Goal: Task Accomplishment & Management: Manage account settings

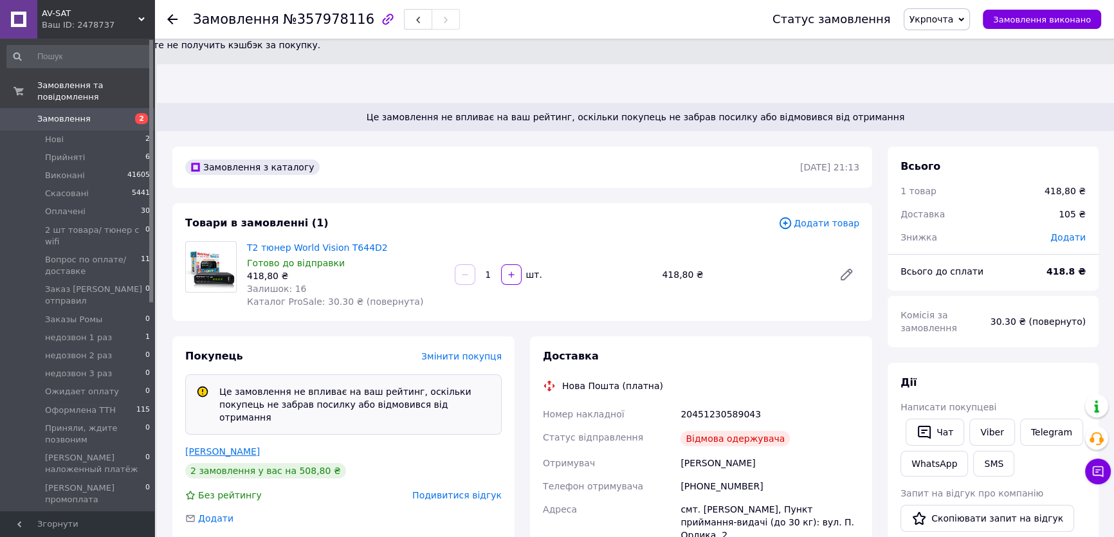
click at [206, 446] on link "[PERSON_NAME]" at bounding box center [222, 451] width 75 height 10
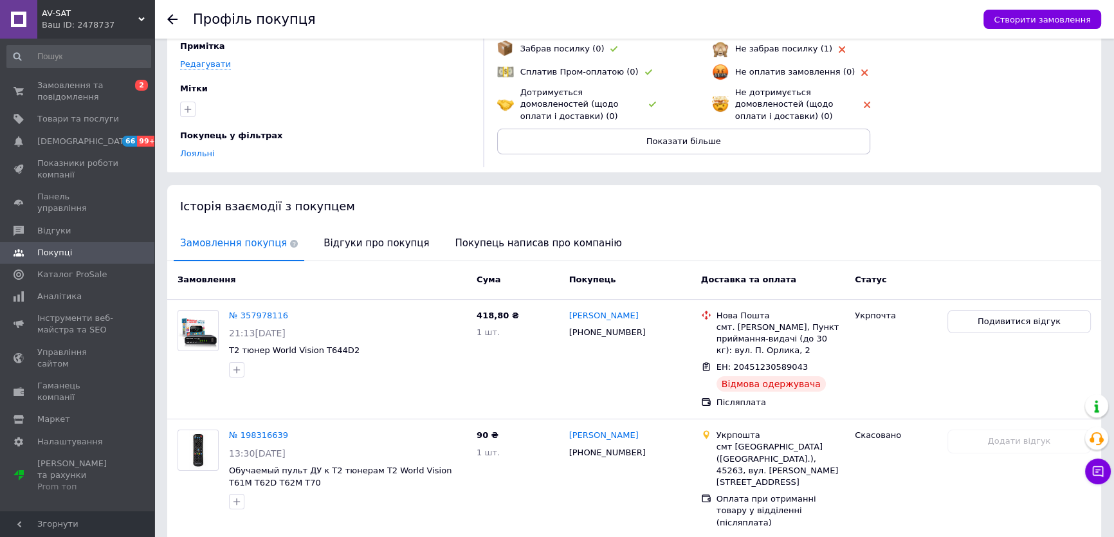
scroll to position [260, 0]
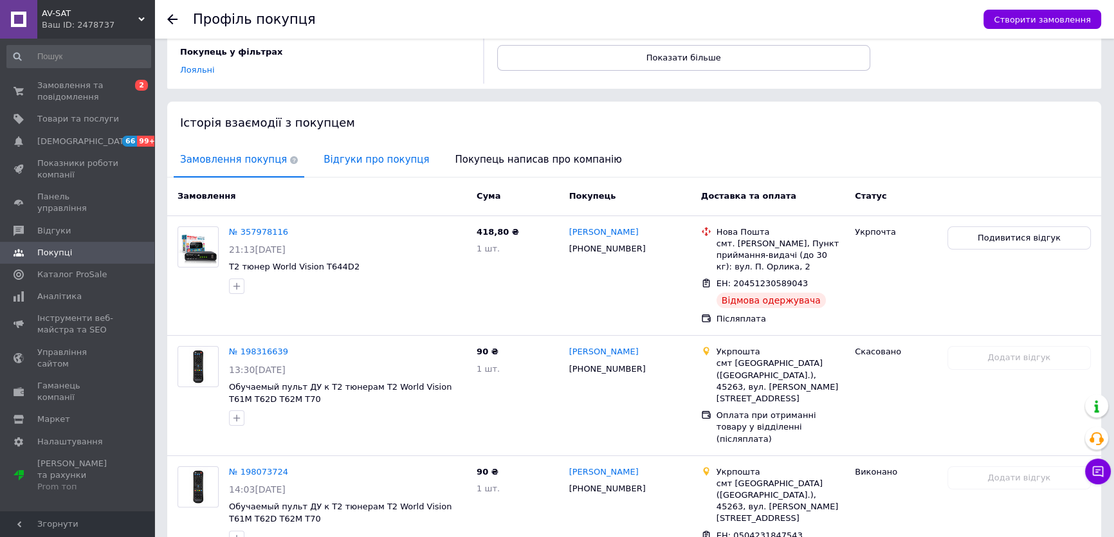
click at [330, 143] on span "Відгуки про покупця" at bounding box center [376, 159] width 118 height 33
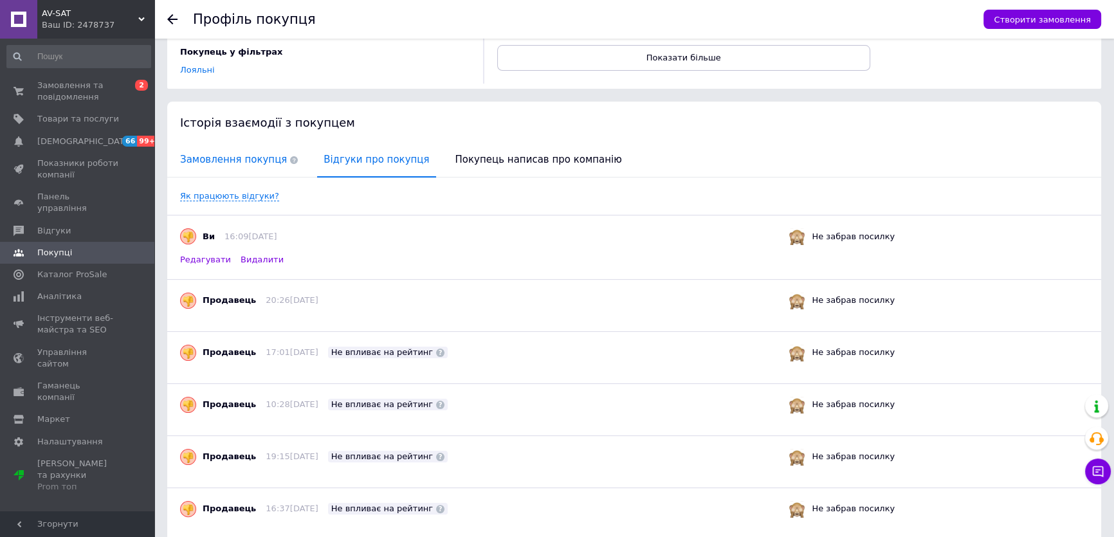
click at [242, 143] on span "Замовлення покупця" at bounding box center [239, 159] width 131 height 33
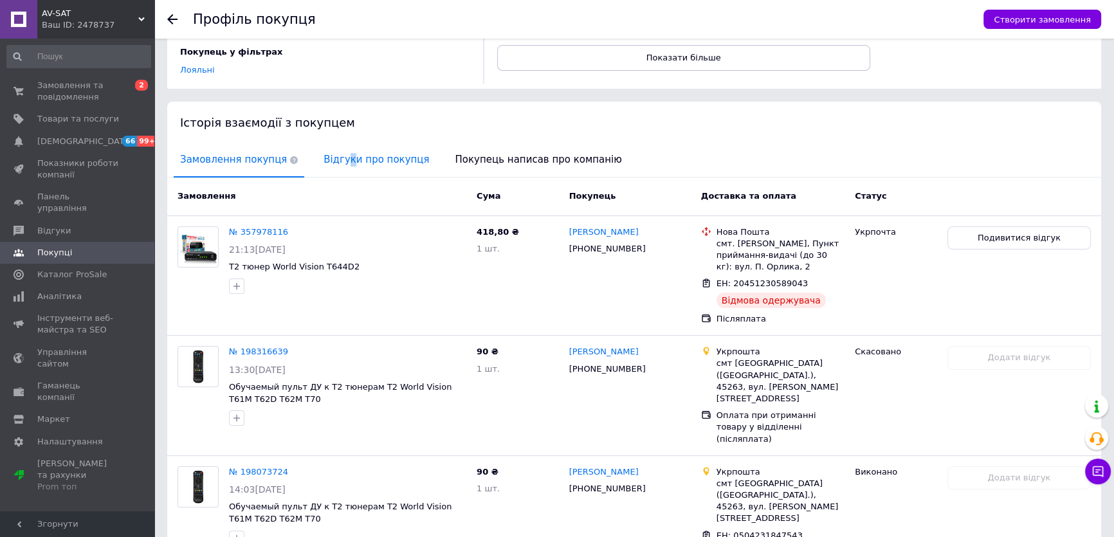
click at [334, 143] on span "Відгуки про покупця" at bounding box center [376, 159] width 118 height 33
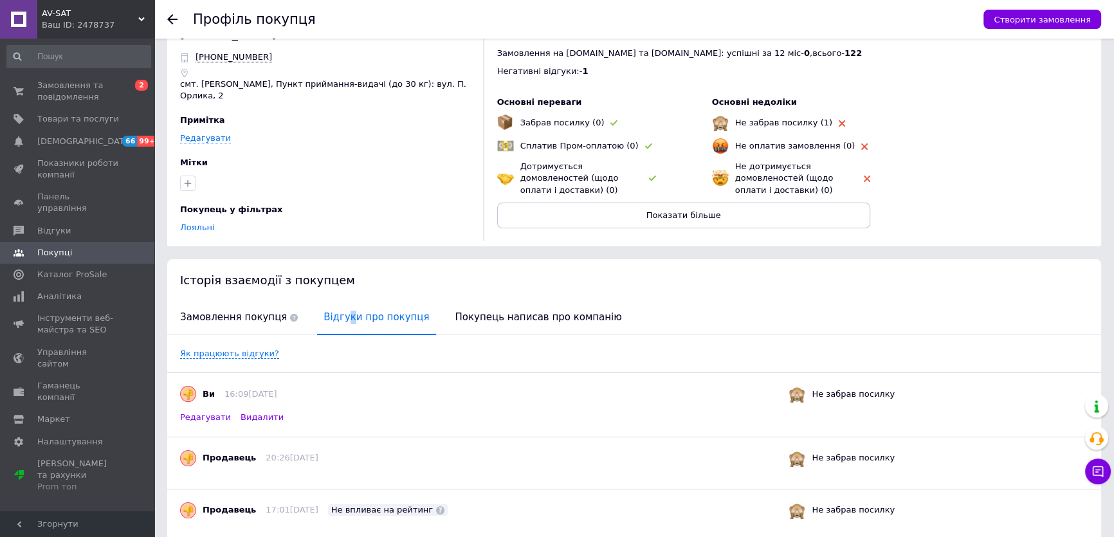
scroll to position [0, 0]
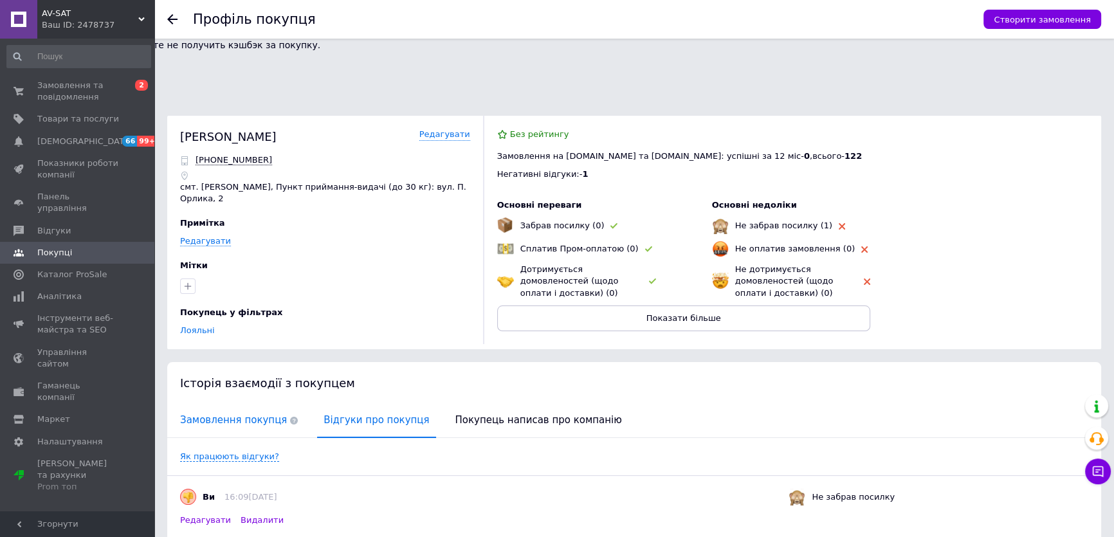
click at [201, 404] on span "Замовлення покупця" at bounding box center [239, 420] width 131 height 33
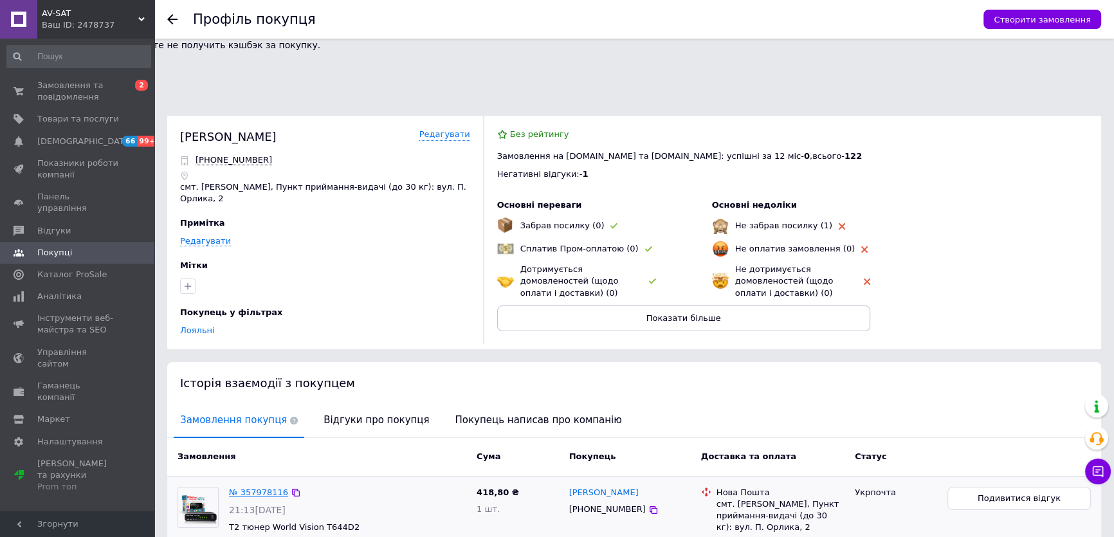
click at [258, 487] on link "№ 357978116" at bounding box center [258, 492] width 59 height 10
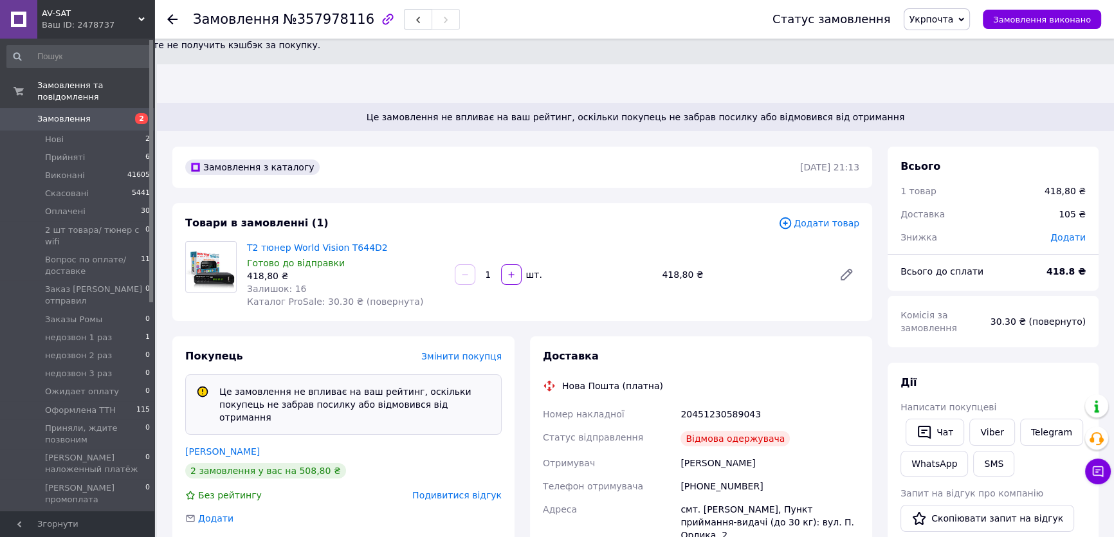
click at [479, 490] on span "Подивитися відгук" at bounding box center [456, 495] width 89 height 10
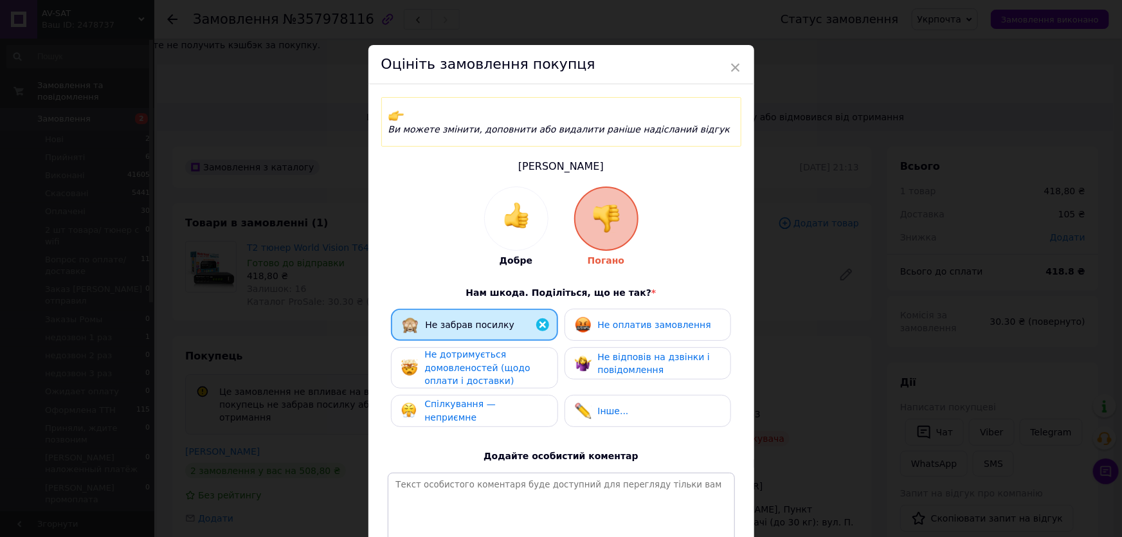
click at [744, 59] on div "Оцініть замовлення покупця" at bounding box center [561, 64] width 386 height 39
click at [456, 355] on span "Не дотримується домовленостей (щодо оплати і доставки)" at bounding box center [476, 367] width 105 height 37
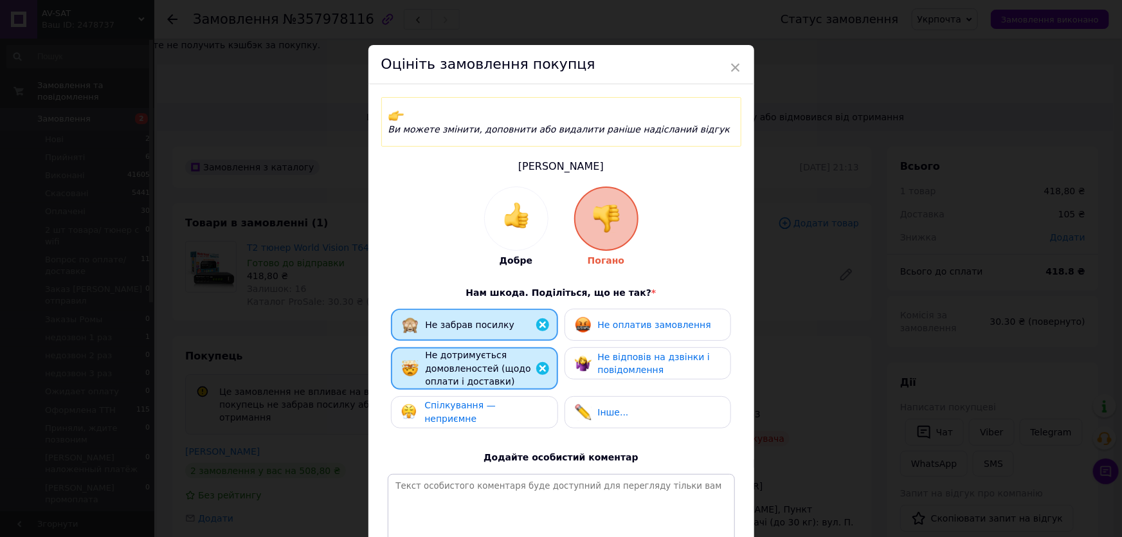
click at [626, 316] on div "Не оплатив замовлення" at bounding box center [643, 324] width 136 height 17
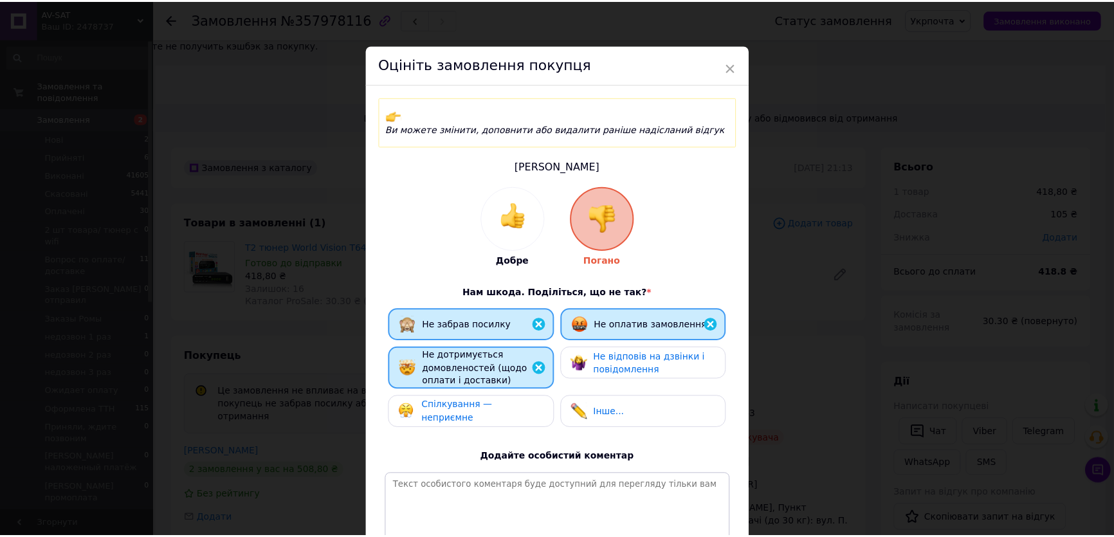
scroll to position [138, 0]
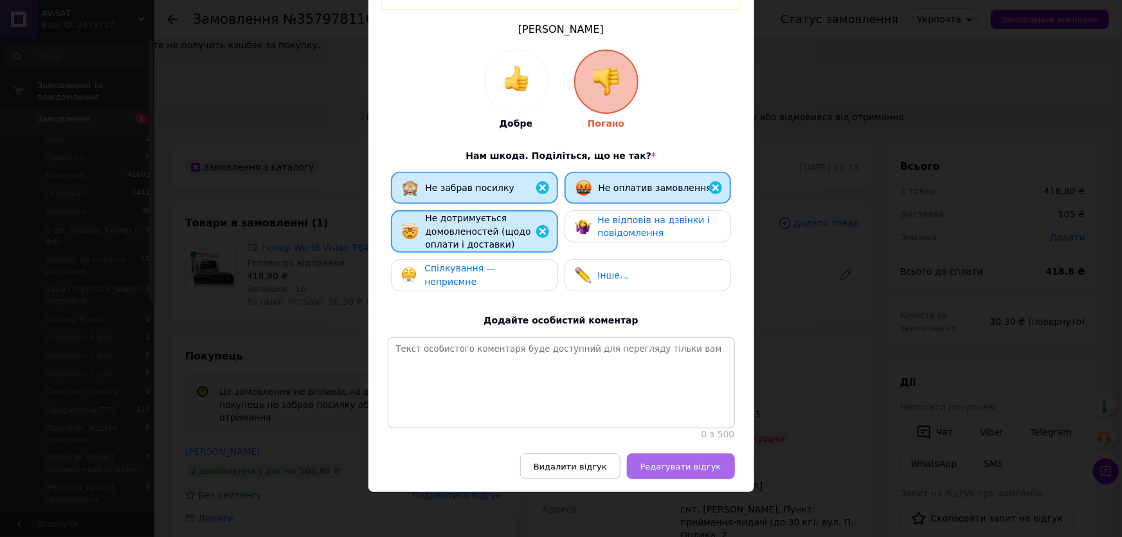
click at [695, 473] on button "Редагувати відгук" at bounding box center [681, 466] width 108 height 26
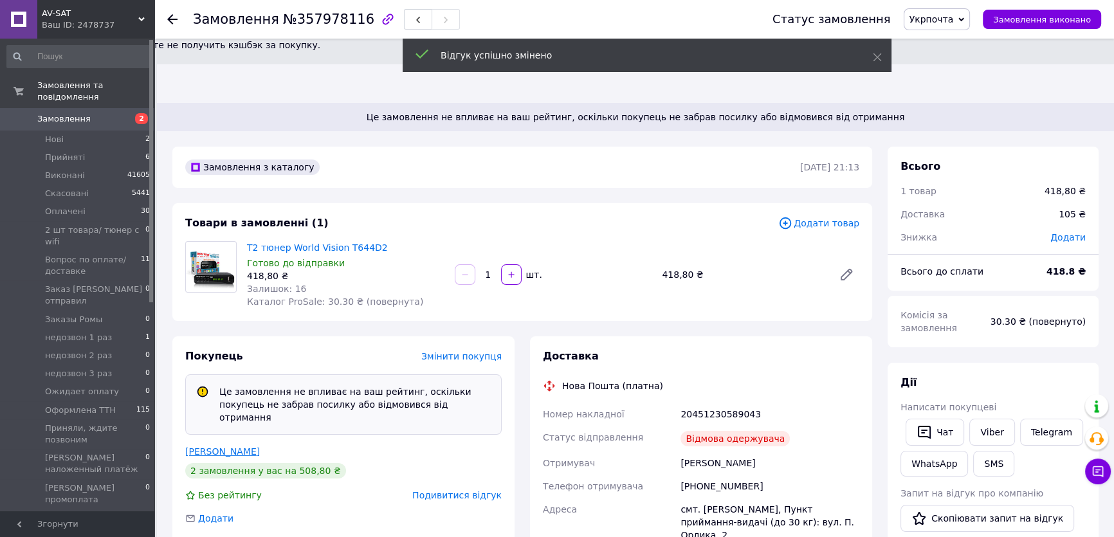
click at [210, 446] on link "[PERSON_NAME]" at bounding box center [222, 451] width 75 height 10
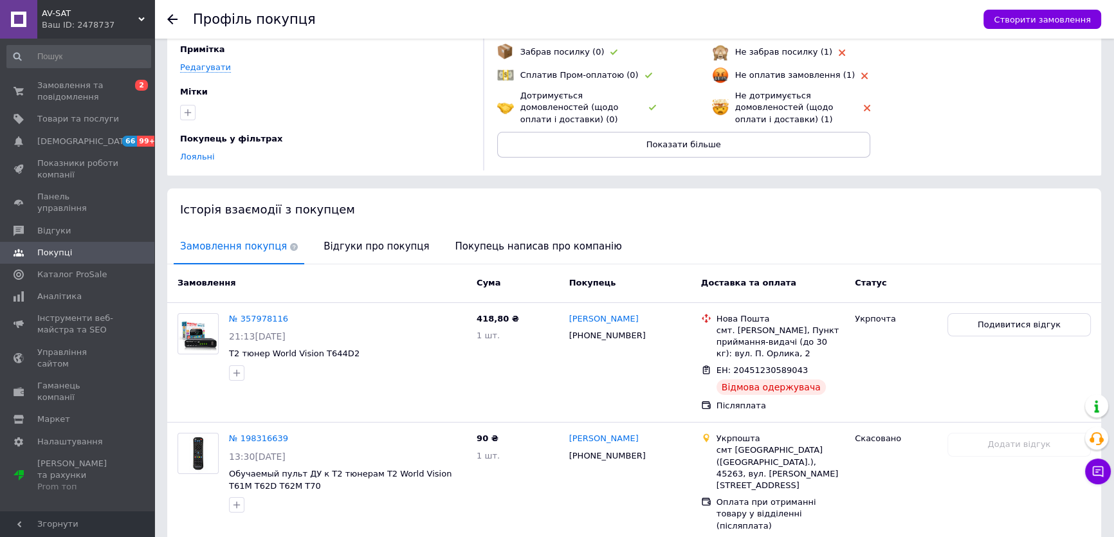
scroll to position [175, 0]
click at [344, 229] on span "Відгуки про покупця" at bounding box center [376, 245] width 118 height 33
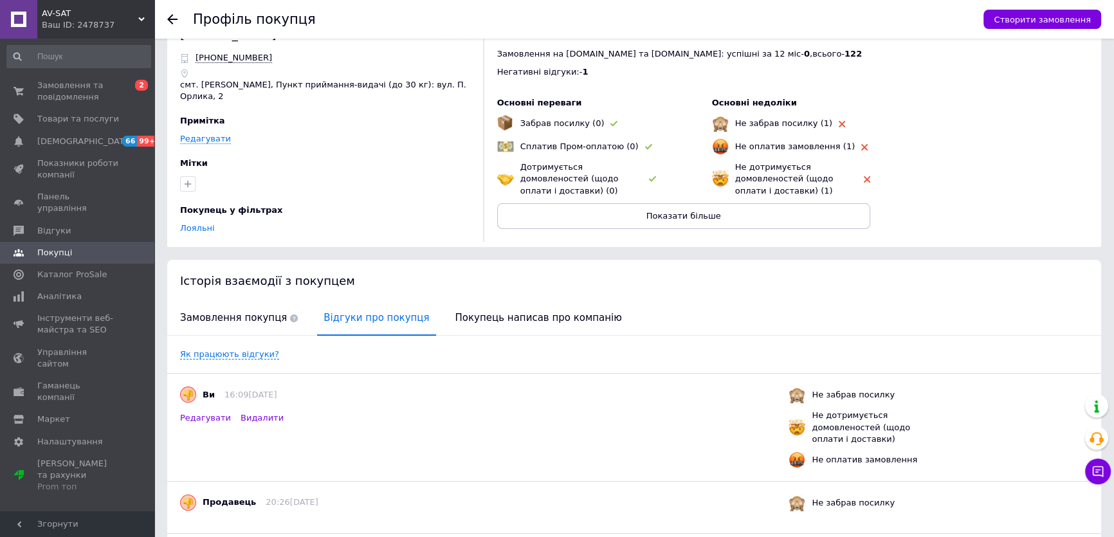
scroll to position [0, 0]
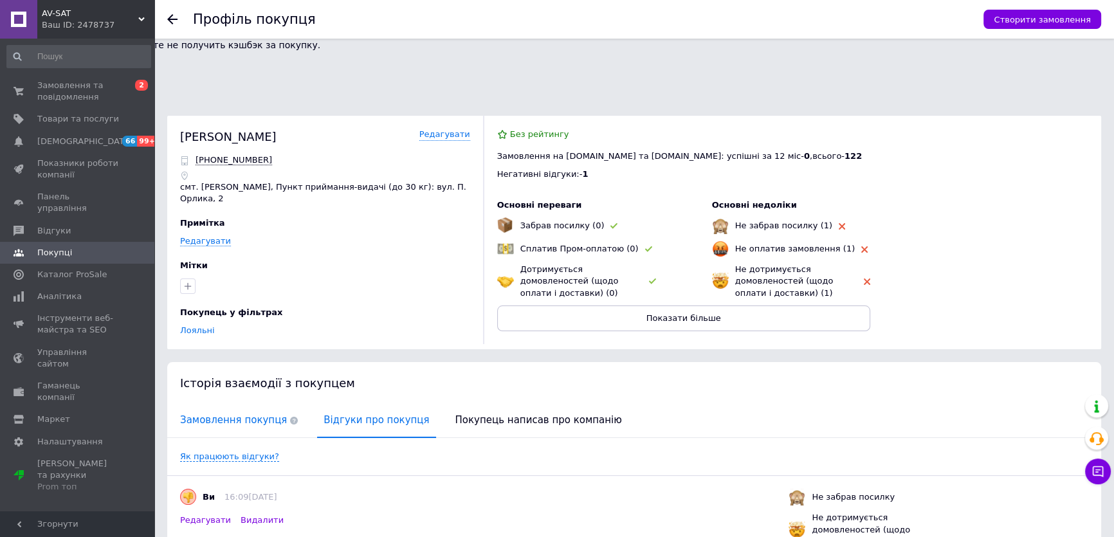
click at [239, 404] on span "Замовлення покупця" at bounding box center [239, 420] width 131 height 33
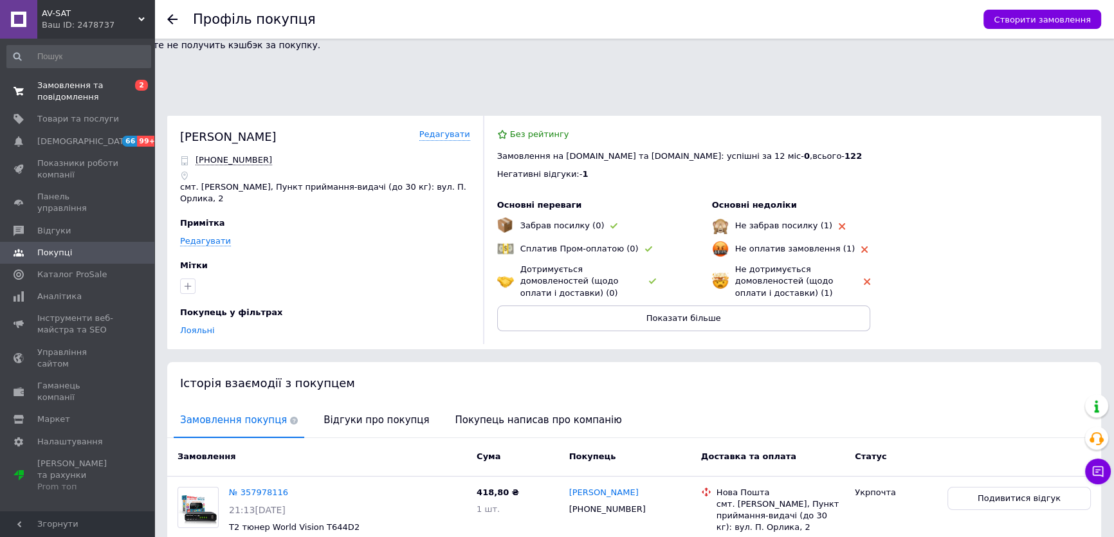
click at [45, 93] on span "Замовлення та повідомлення" at bounding box center [78, 91] width 82 height 23
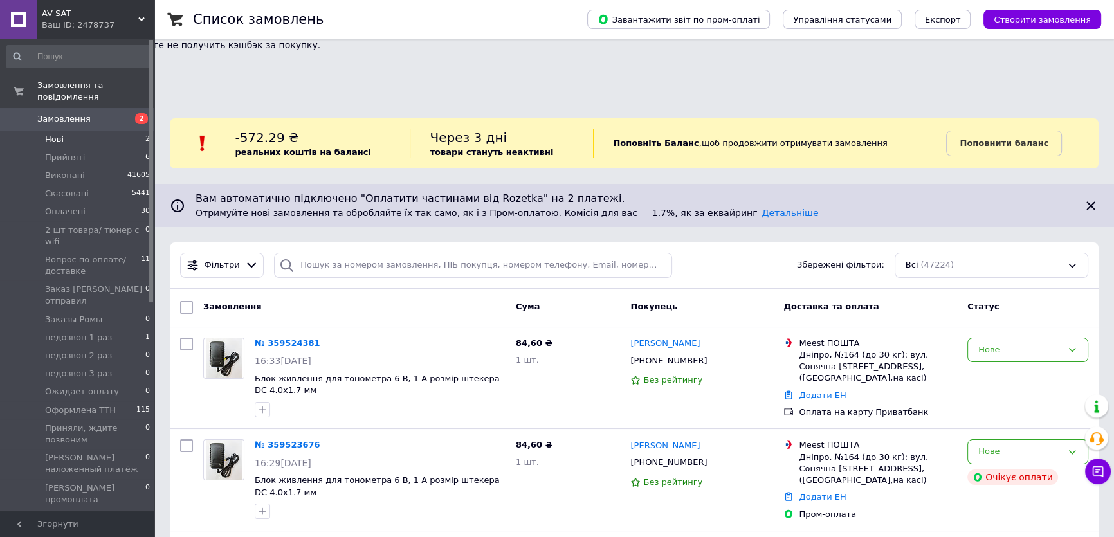
click at [65, 131] on li "Нові 2" at bounding box center [79, 140] width 158 height 18
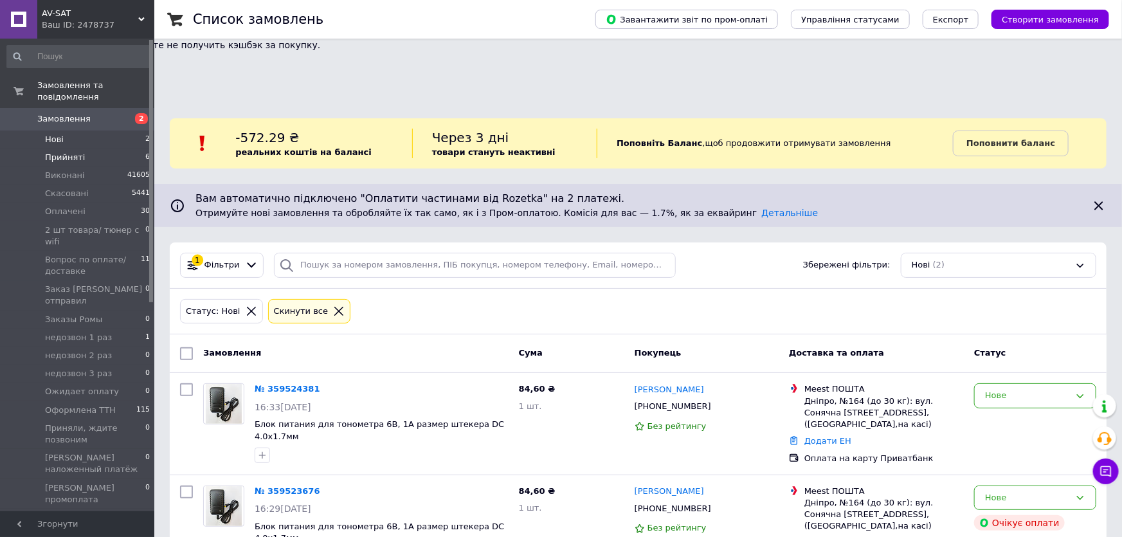
click at [71, 152] on span "Прийняті" at bounding box center [65, 158] width 40 height 12
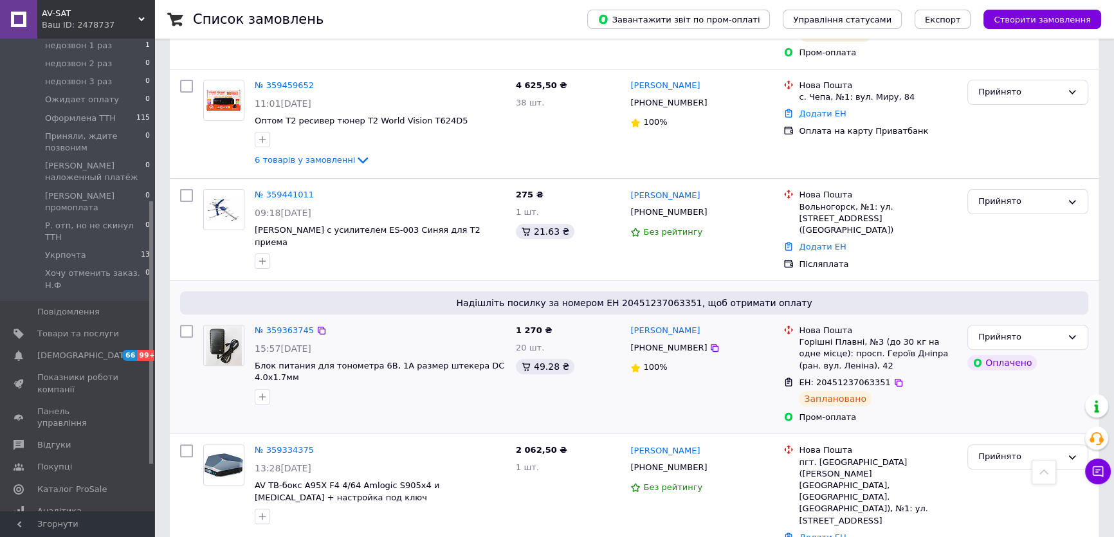
scroll to position [526, 0]
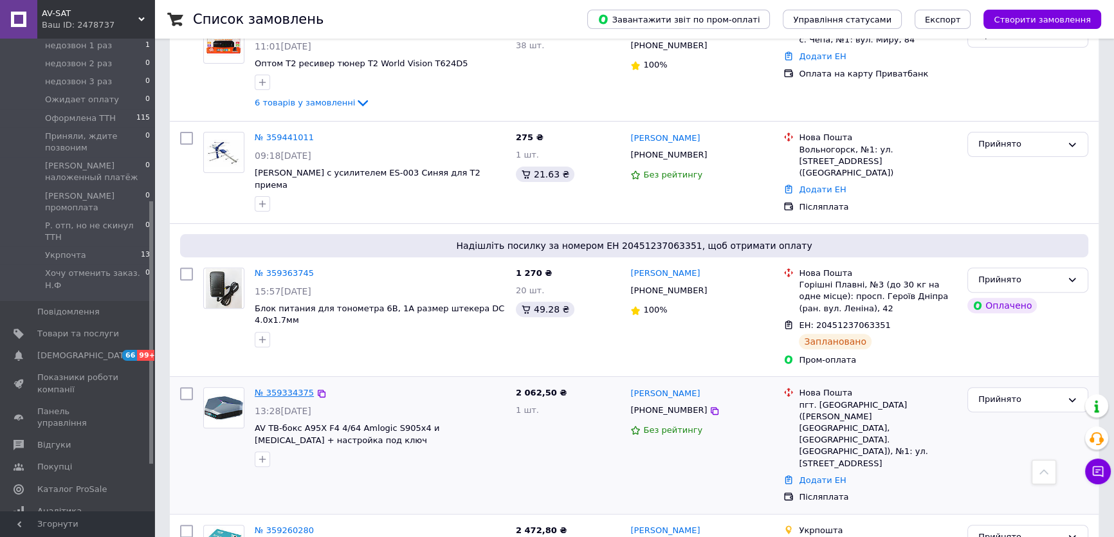
click at [276, 388] on link "№ 359334375" at bounding box center [284, 393] width 59 height 10
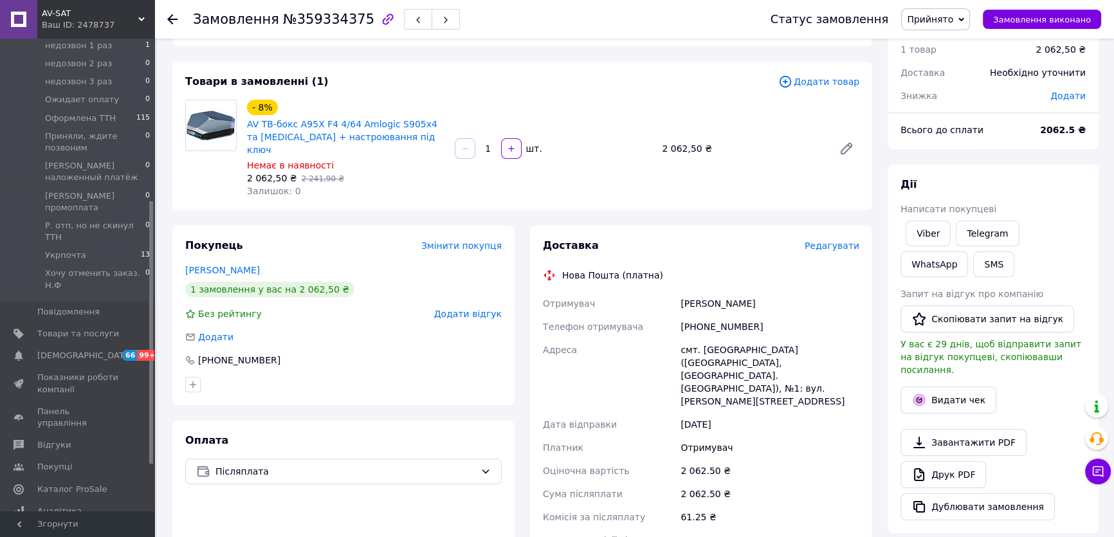
scroll to position [110, 0]
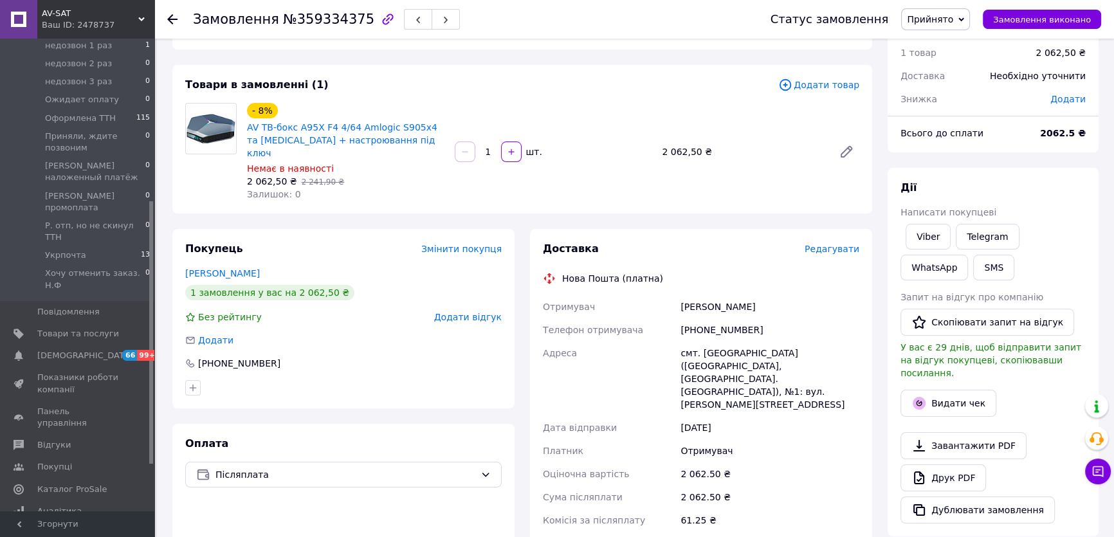
click at [826, 244] on span "Редагувати" at bounding box center [832, 249] width 55 height 10
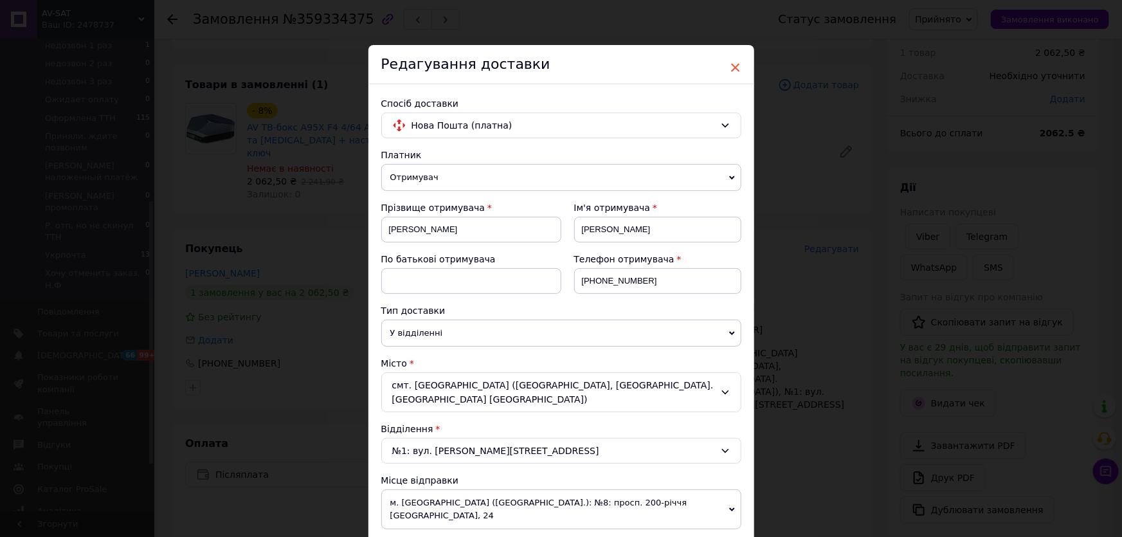
click at [736, 62] on span "×" at bounding box center [736, 68] width 12 height 22
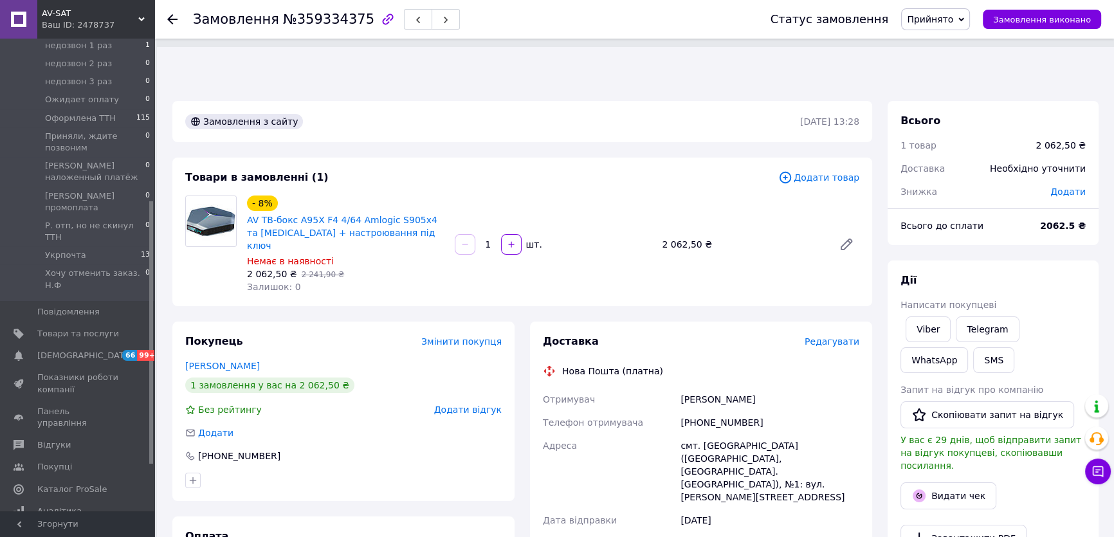
scroll to position [0, 0]
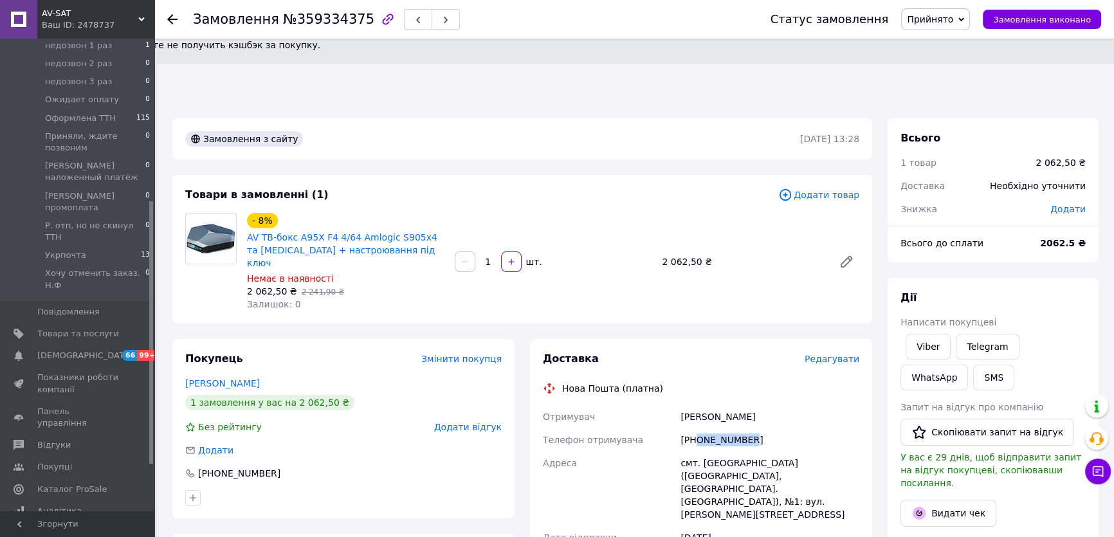
drag, startPoint x: 752, startPoint y: 360, endPoint x: 695, endPoint y: 360, distance: 57.2
click at [695, 428] on div "[PHONE_NUMBER]" at bounding box center [770, 439] width 184 height 23
copy div "0982389336"
click at [786, 210] on div "- 8% AV ТВ-бокс A95X F4 4/64 Amlogic S905x4 та [MEDICAL_DATA] + настроювання пі…" at bounding box center [553, 261] width 623 height 103
drag, startPoint x: 707, startPoint y: 340, endPoint x: 684, endPoint y: 337, distance: 23.9
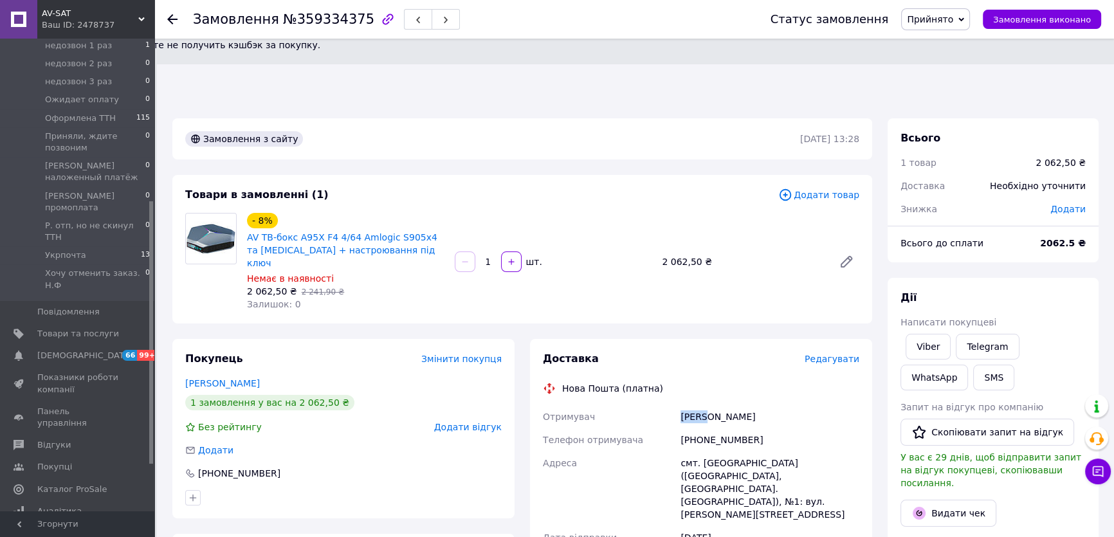
click at [683, 405] on div "[PERSON_NAME]" at bounding box center [770, 416] width 184 height 23
copy div "[PERSON_NAME]"
click at [791, 405] on div "[PERSON_NAME]" at bounding box center [770, 416] width 184 height 23
drag, startPoint x: 752, startPoint y: 335, endPoint x: 714, endPoint y: 338, distance: 38.7
click at [714, 405] on div "[PERSON_NAME]" at bounding box center [770, 416] width 184 height 23
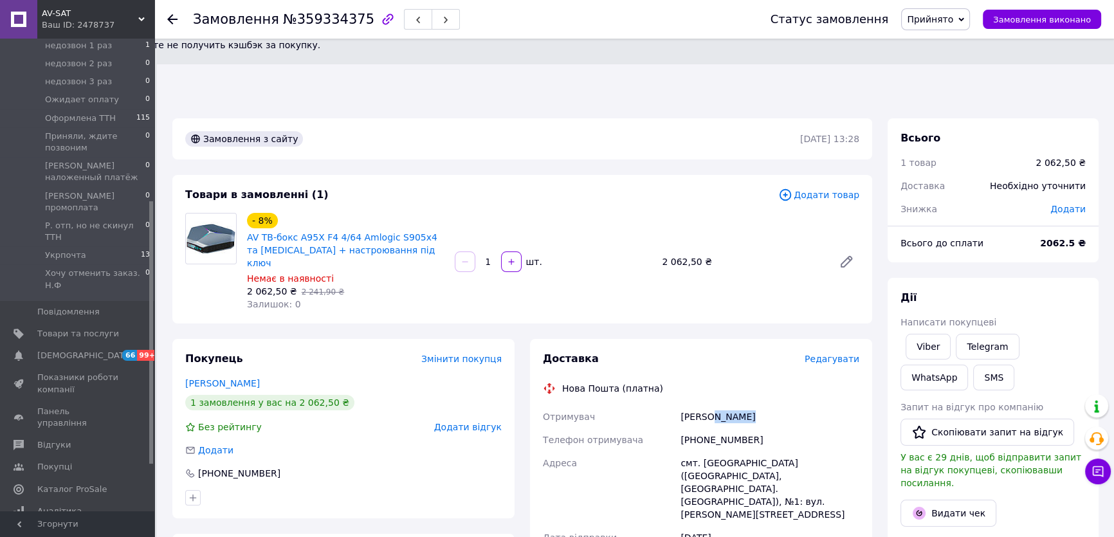
copy div "[PERSON_NAME]"
drag, startPoint x: 734, startPoint y: 390, endPoint x: 701, endPoint y: 386, distance: 33.0
click at [701, 451] on div "смт. [GEOGRAPHIC_DATA] ([GEOGRAPHIC_DATA], [GEOGRAPHIC_DATA]. [GEOGRAPHIC_DATA]…" at bounding box center [770, 488] width 184 height 75
copy div "Дунаївці"
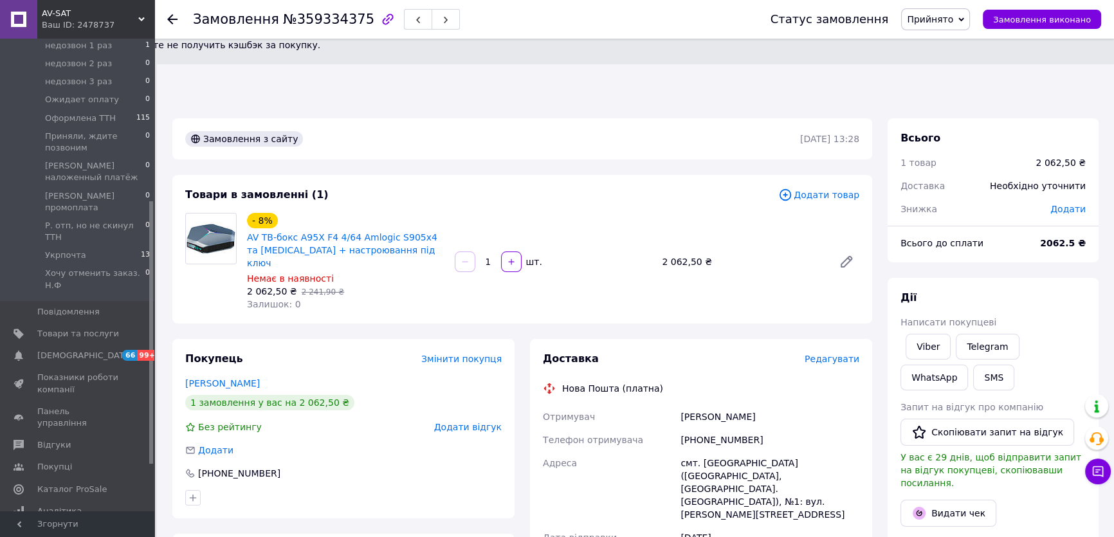
click at [779, 210] on div "- 8% AV ТВ-бокс A95X F4 4/64 Amlogic S905x4 та [MEDICAL_DATA] + настроювання пі…" at bounding box center [553, 261] width 623 height 103
click at [921, 334] on link "Viber" at bounding box center [927, 347] width 45 height 26
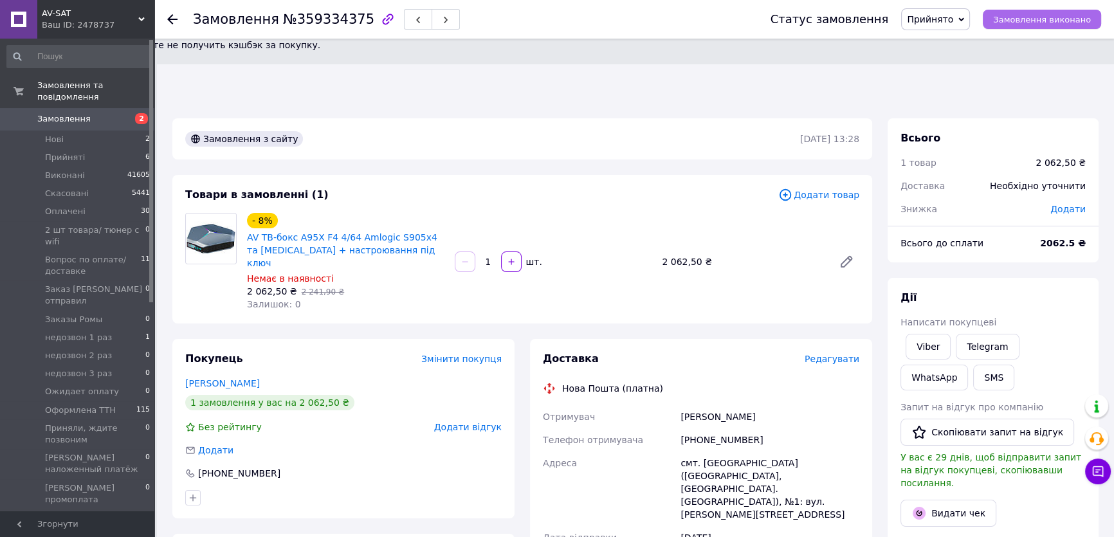
click at [1036, 15] on span "Замовлення виконано" at bounding box center [1042, 20] width 98 height 10
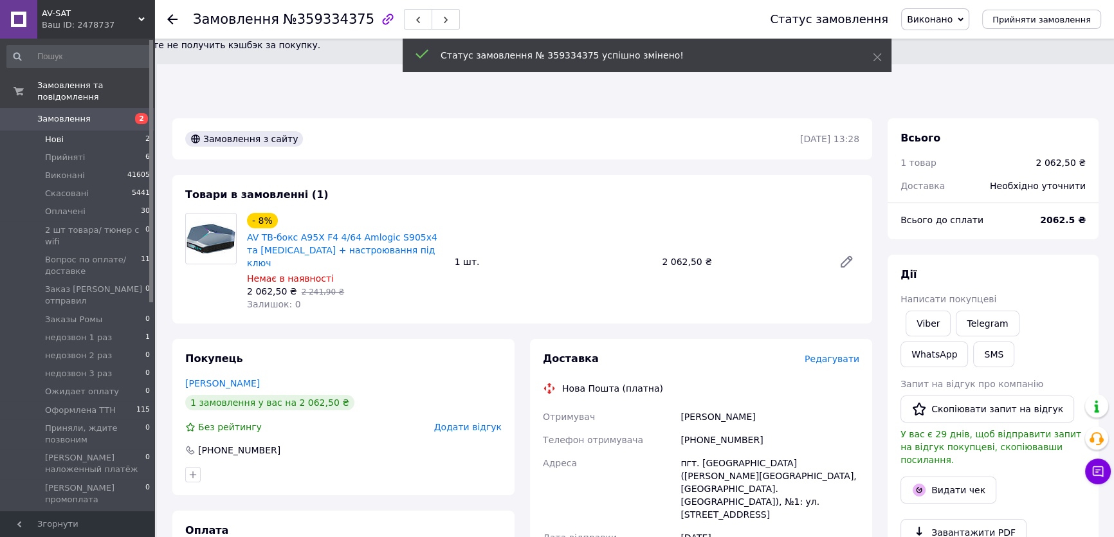
click at [70, 131] on li "Нові 2" at bounding box center [79, 140] width 158 height 18
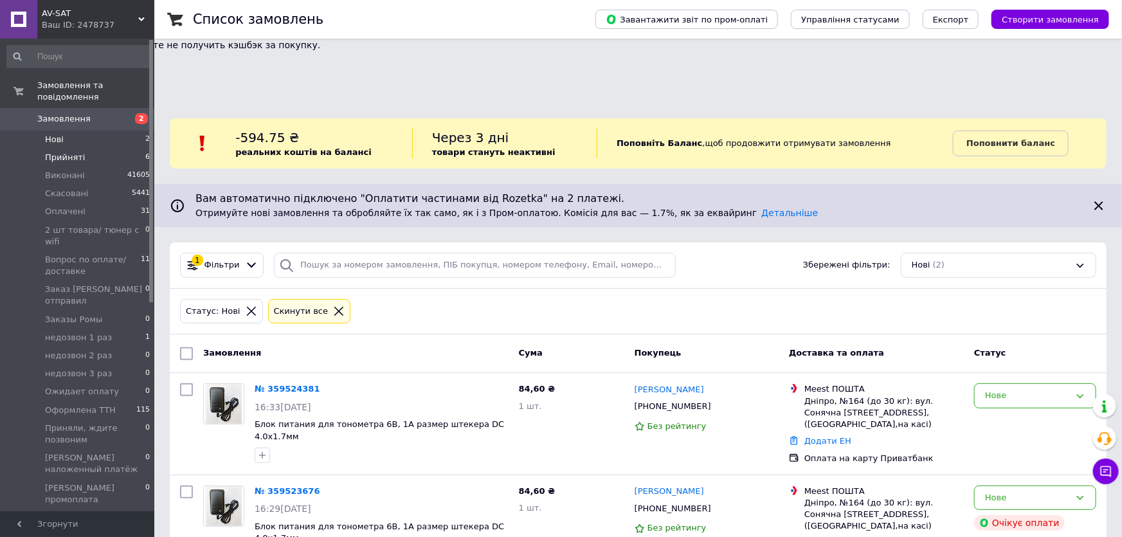
click at [73, 152] on span "Прийняті" at bounding box center [65, 158] width 40 height 12
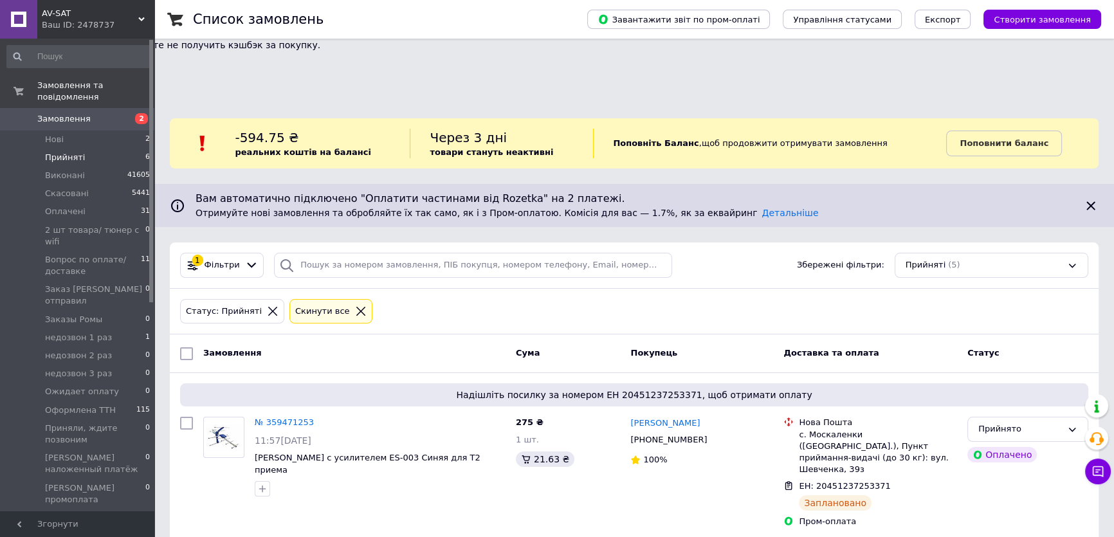
click at [103, 149] on li "Прийняті 6" at bounding box center [79, 158] width 158 height 18
click at [89, 149] on li "Прийняті 6" at bounding box center [79, 158] width 158 height 18
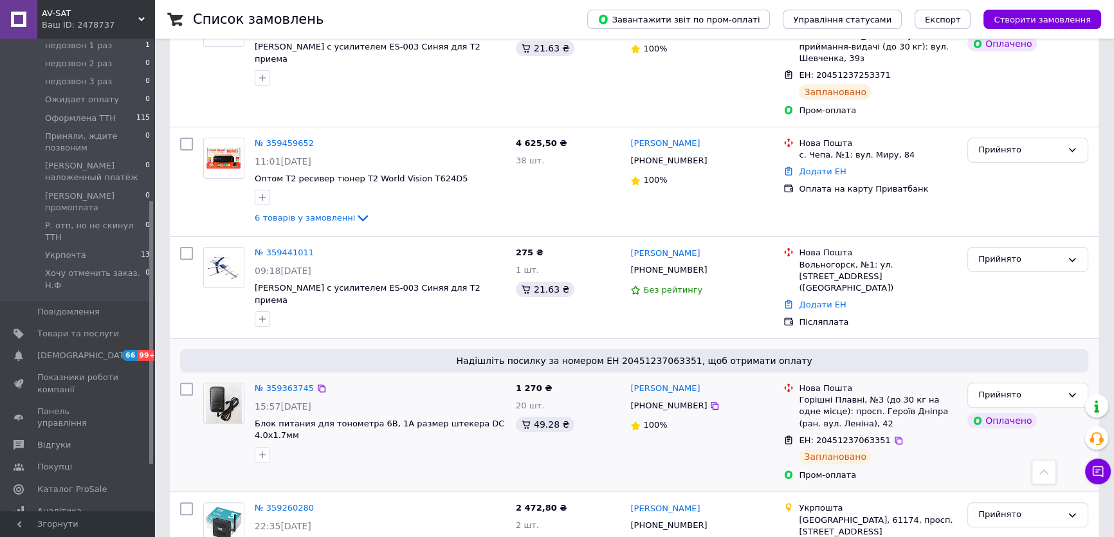
scroll to position [413, 0]
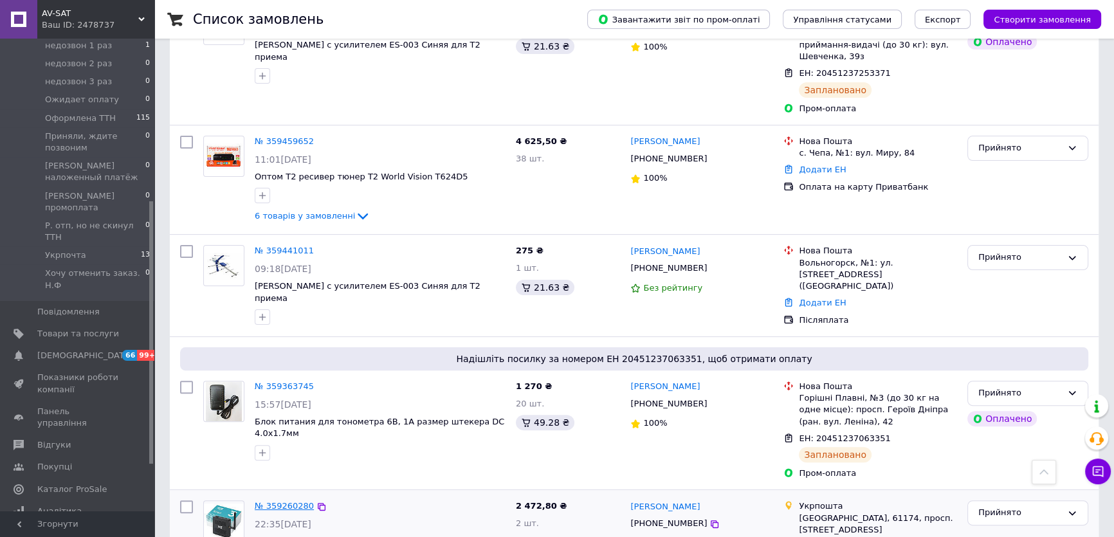
click at [283, 501] on link "№ 359260280" at bounding box center [284, 506] width 59 height 10
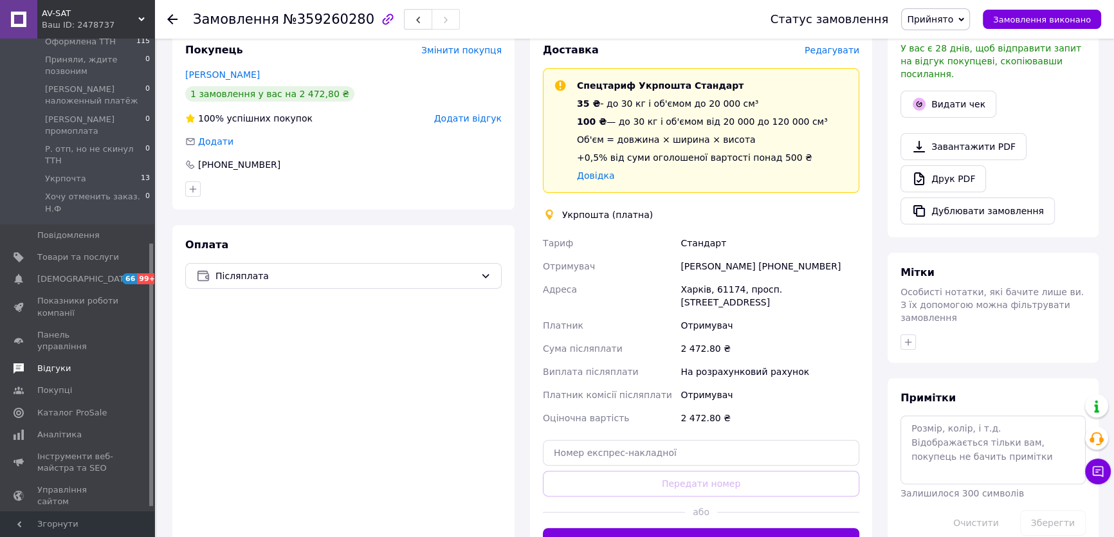
scroll to position [376, 0]
click at [69, 477] on span "Управління сайтом" at bounding box center [78, 488] width 82 height 23
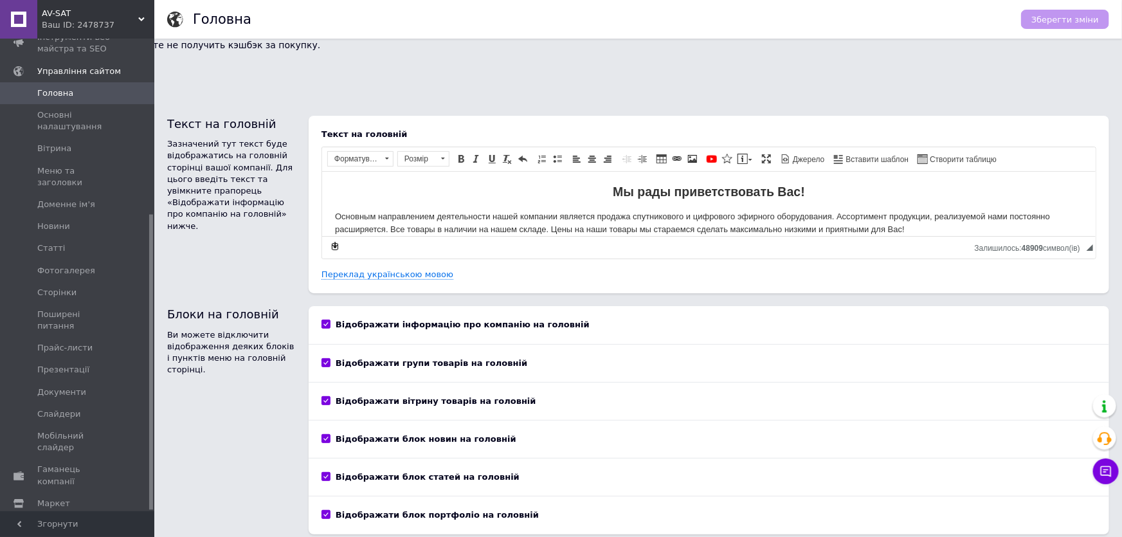
click at [59, 520] on span "Налаштування" at bounding box center [70, 526] width 66 height 12
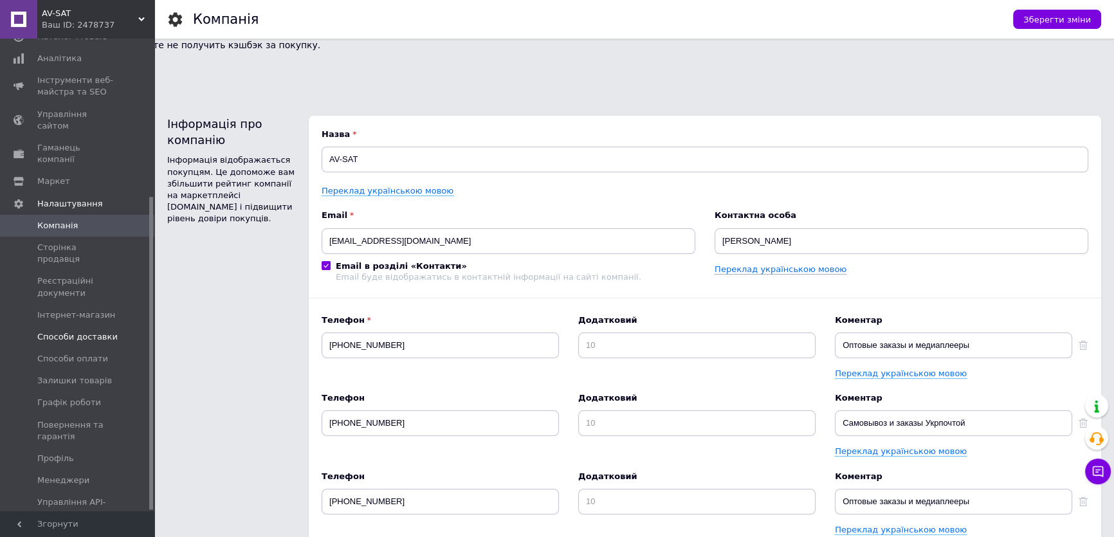
click at [79, 331] on span "Способи доставки" at bounding box center [77, 337] width 80 height 12
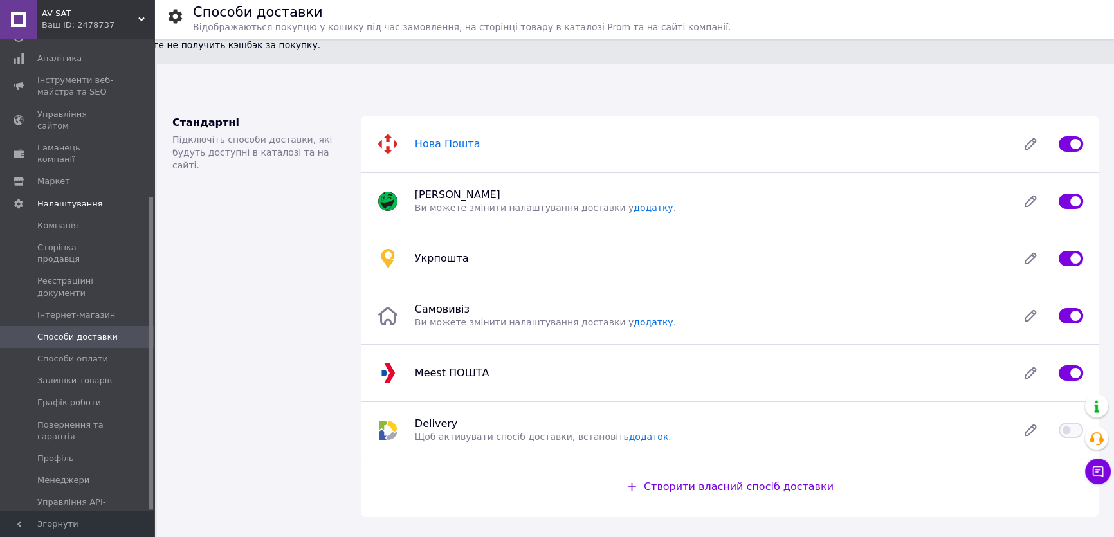
click at [438, 138] on span "Нова Пошта" at bounding box center [448, 144] width 66 height 12
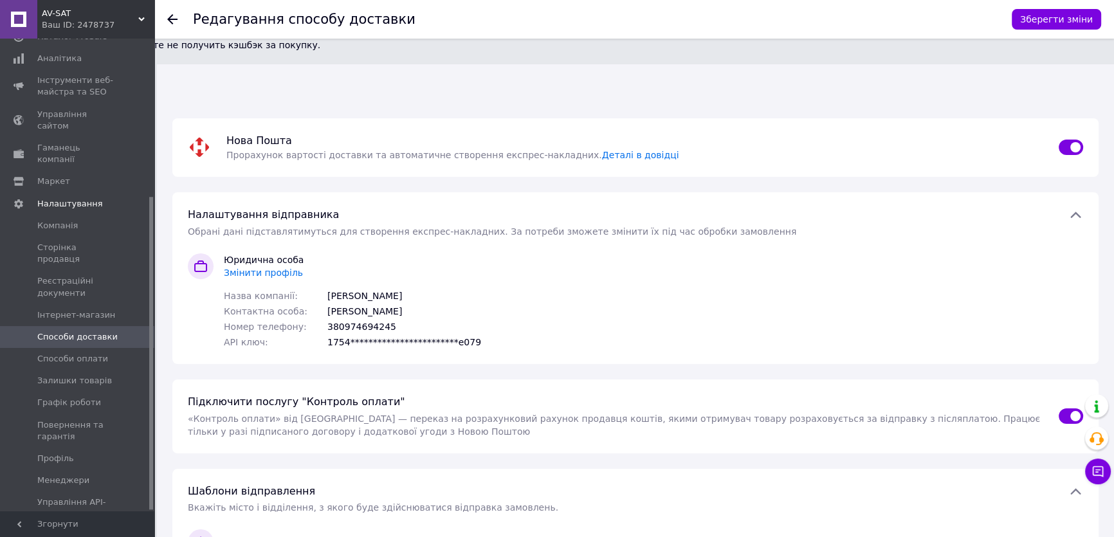
click at [273, 268] on span "Змінити профіль" at bounding box center [263, 273] width 79 height 10
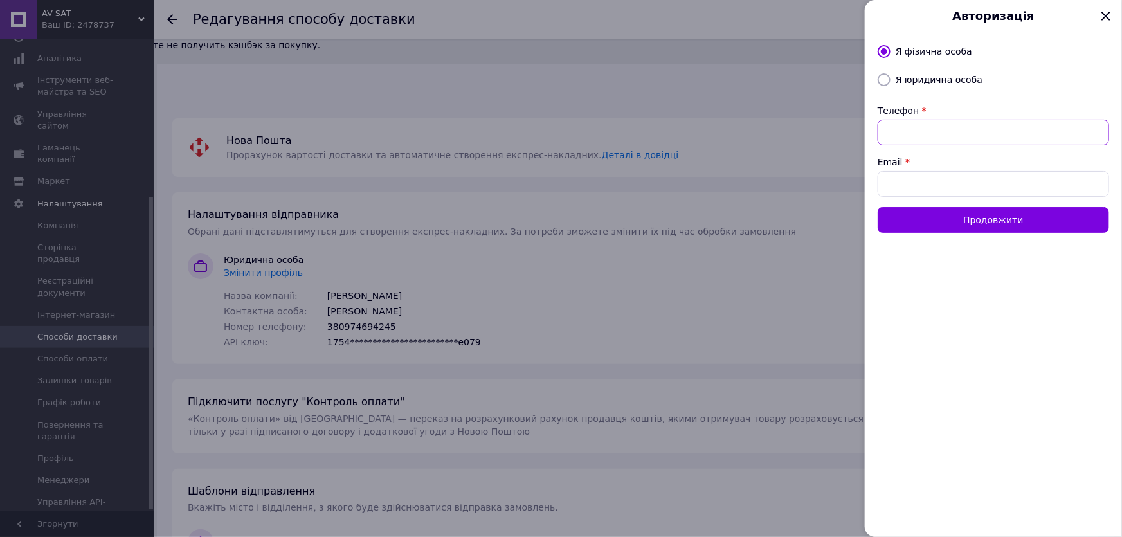
click at [920, 127] on input "Телефон" at bounding box center [994, 133] width 232 height 26
click at [1108, 15] on icon at bounding box center [1106, 16] width 22 height 22
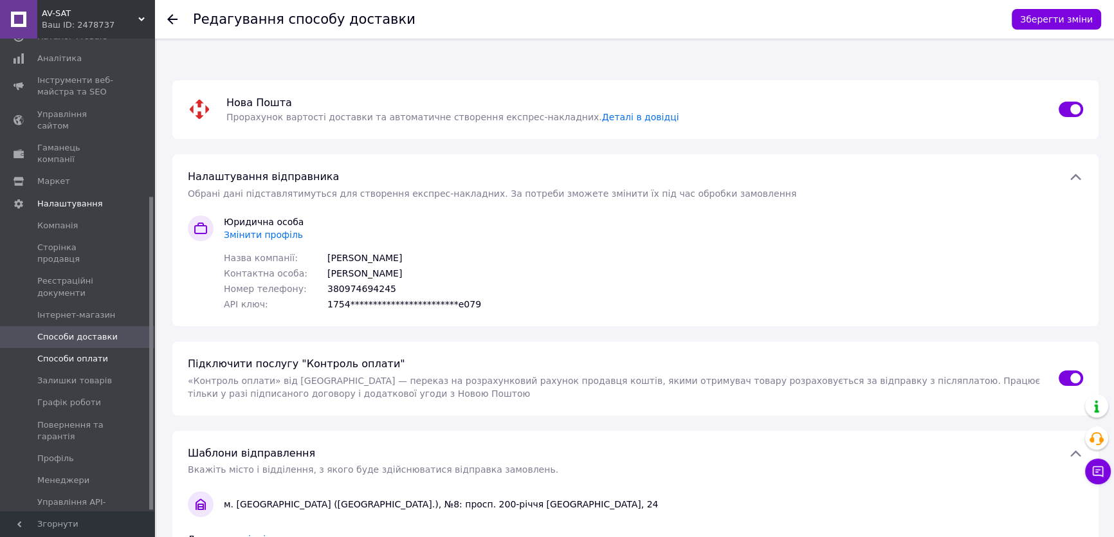
scroll to position [58, 0]
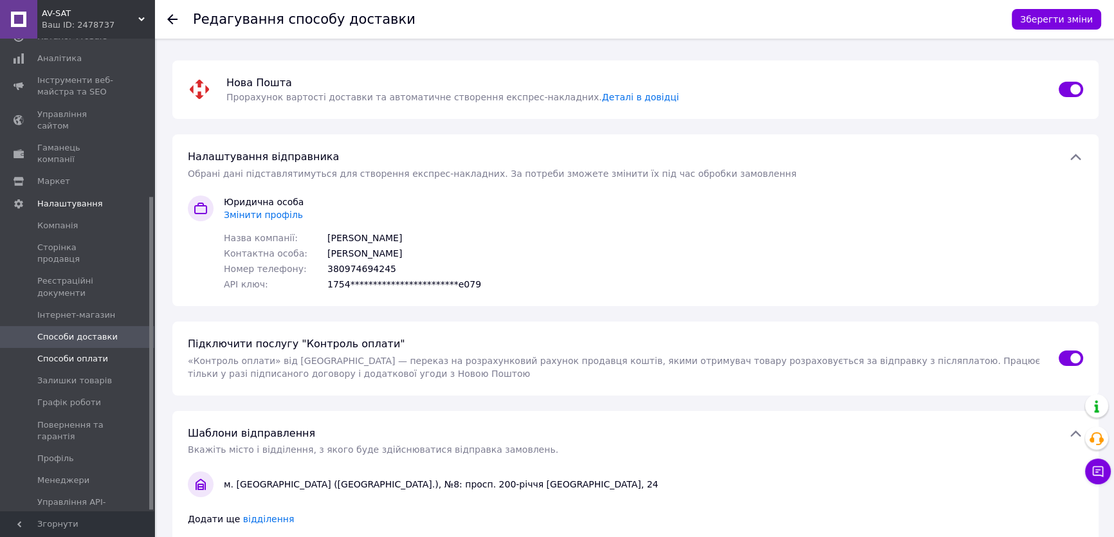
click at [71, 353] on span "Способи оплати" at bounding box center [72, 359] width 71 height 12
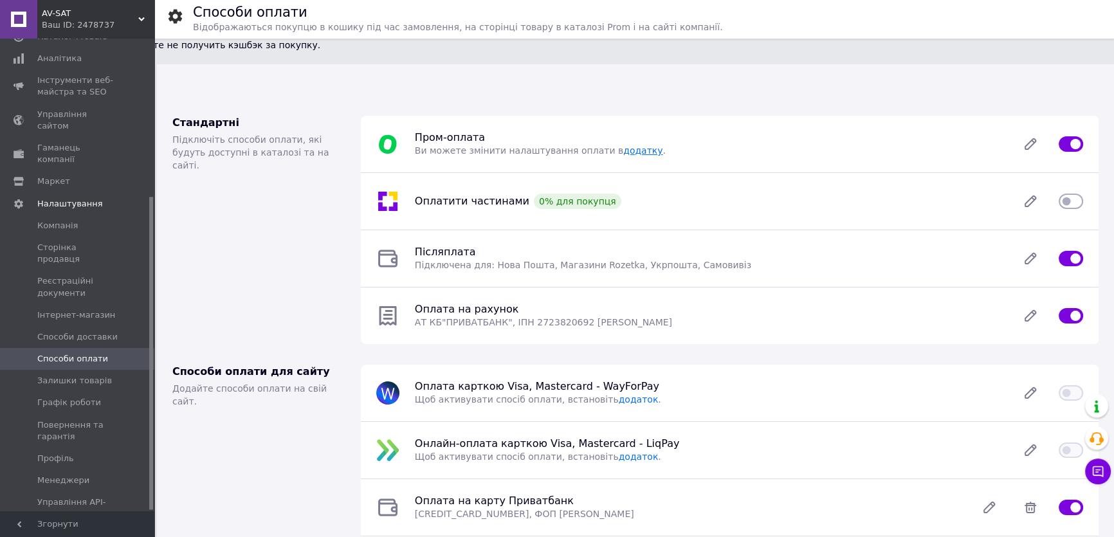
click at [623, 145] on link "додатку" at bounding box center [642, 150] width 39 height 10
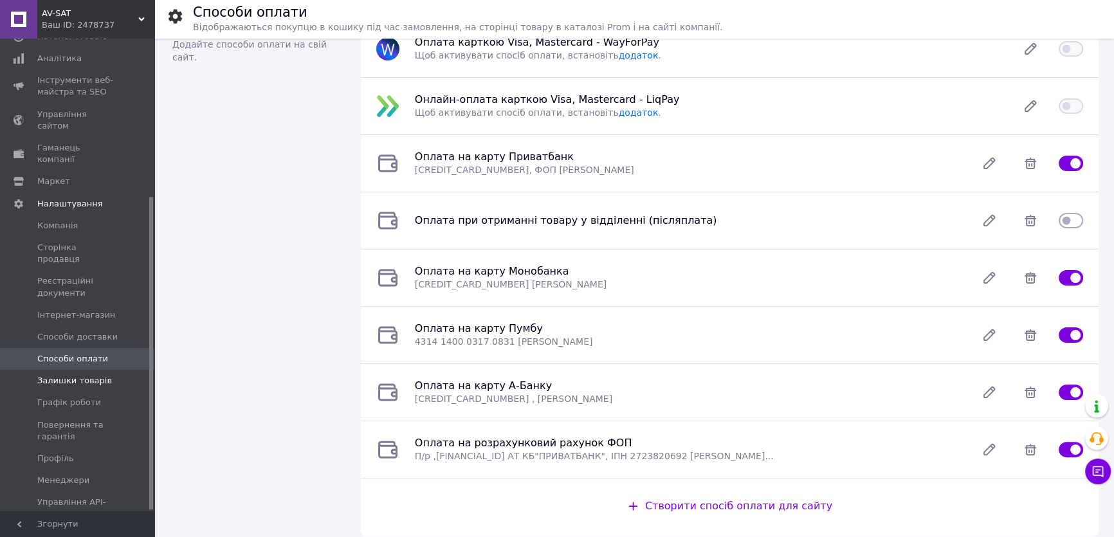
scroll to position [315, 0]
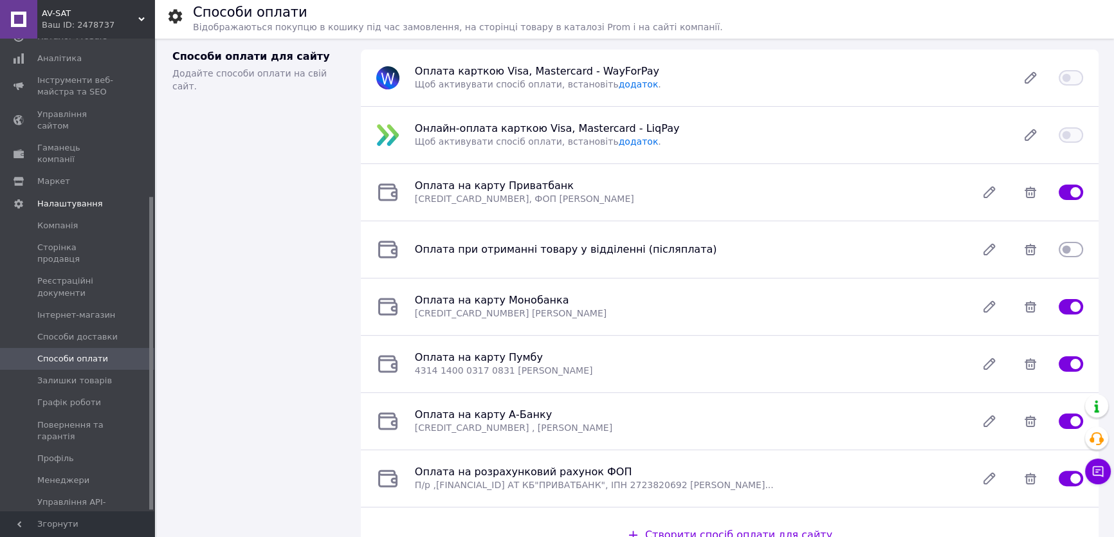
click at [75, 353] on span "Способи оплати" at bounding box center [72, 359] width 71 height 12
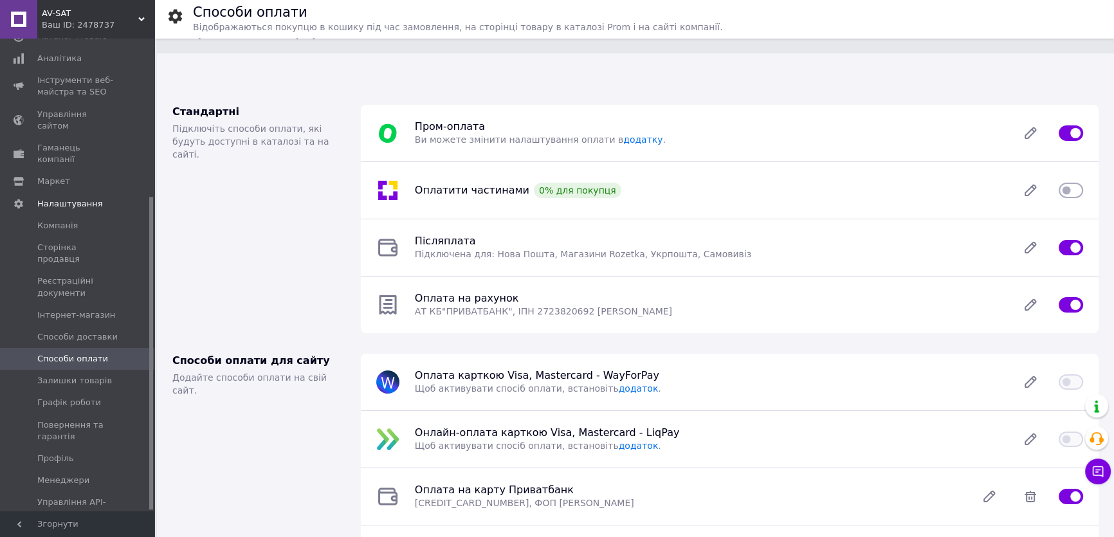
scroll to position [0, 0]
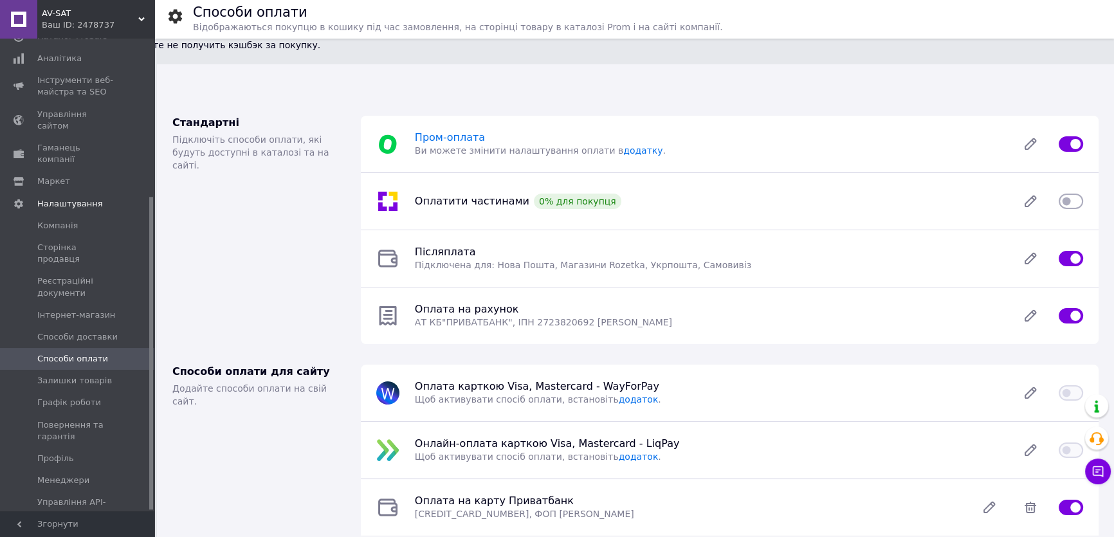
click at [435, 131] on span "Пром-оплата" at bounding box center [450, 137] width 70 height 12
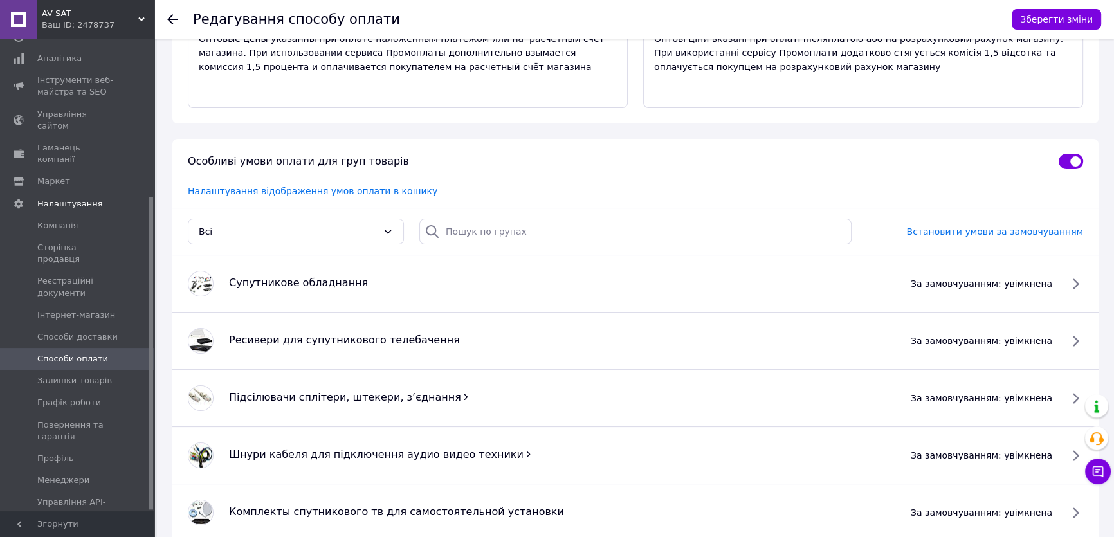
scroll to position [233, 0]
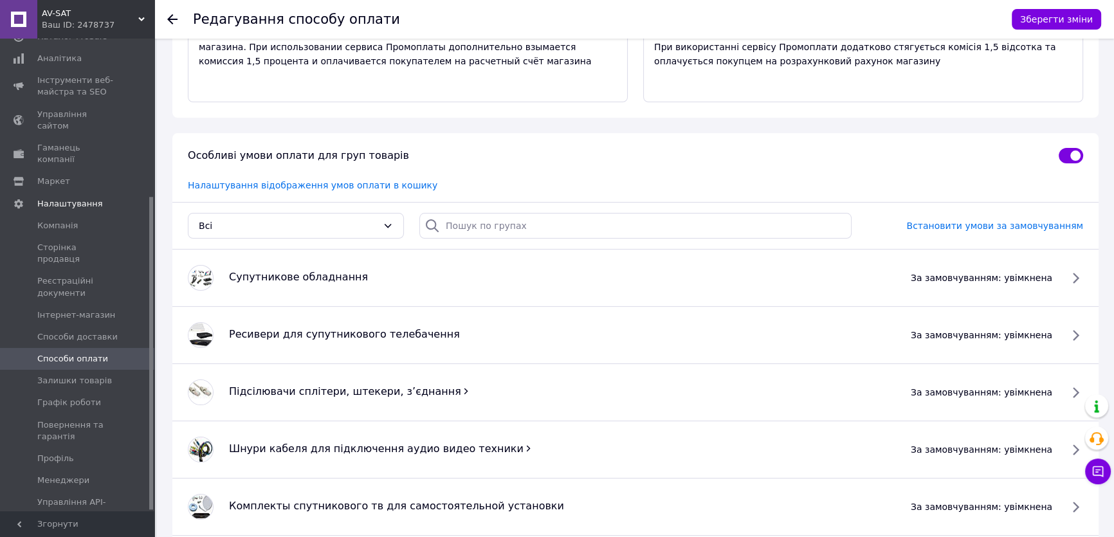
click at [1003, 329] on span "за замовчуванням: увімкнена" at bounding box center [981, 335] width 141 height 13
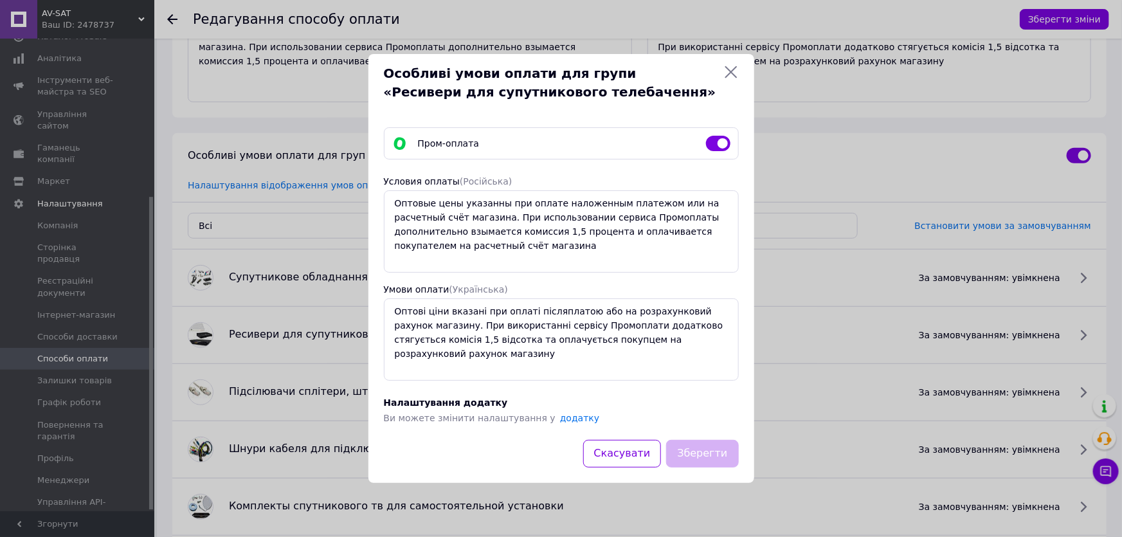
click at [727, 143] on input "checkbox" at bounding box center [718, 143] width 24 height 13
checkbox input "false"
click at [711, 457] on button "Зберегти" at bounding box center [702, 454] width 72 height 28
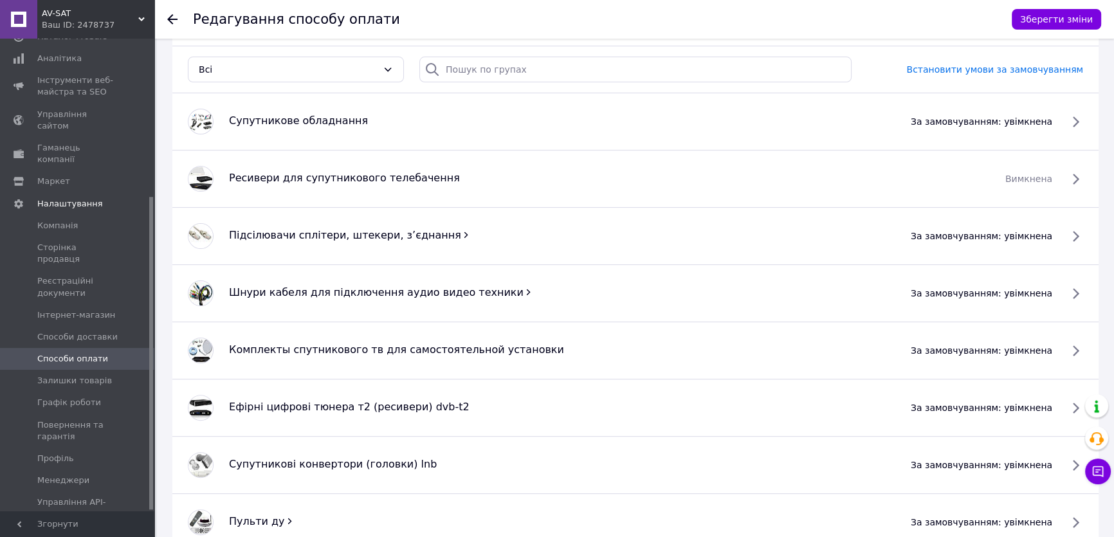
scroll to position [409, 0]
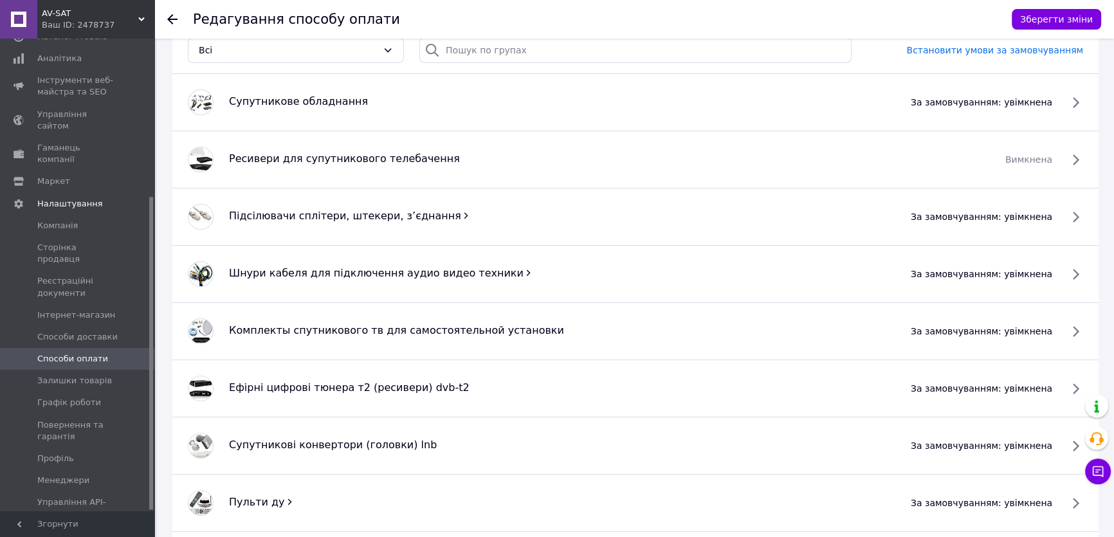
click at [1023, 382] on span "за замовчуванням: увімкнена" at bounding box center [981, 388] width 141 height 13
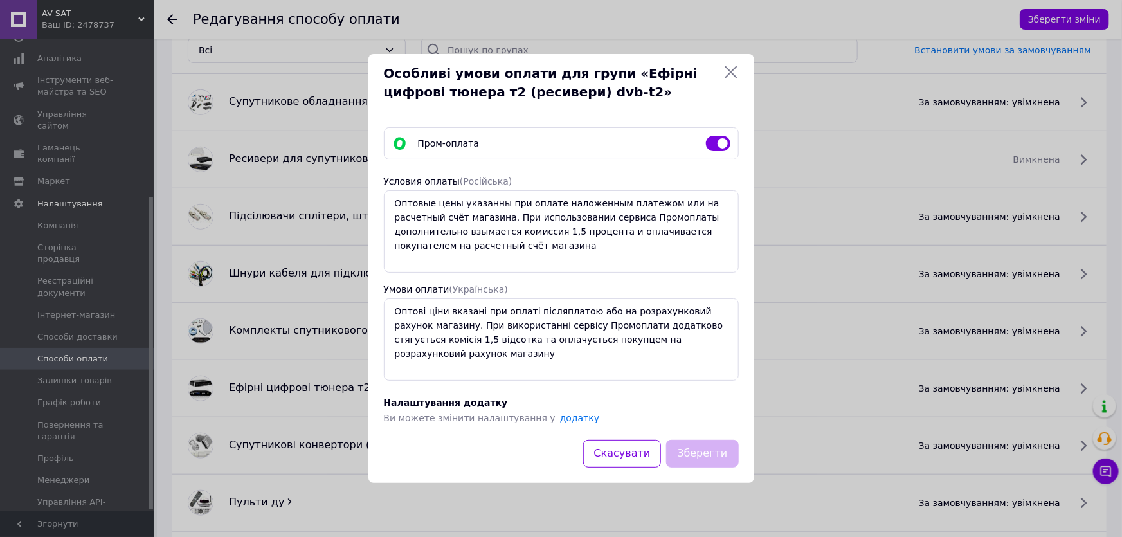
click at [727, 145] on input "checkbox" at bounding box center [718, 143] width 24 height 13
checkbox input "false"
click at [697, 460] on button "Зберегти" at bounding box center [702, 454] width 72 height 28
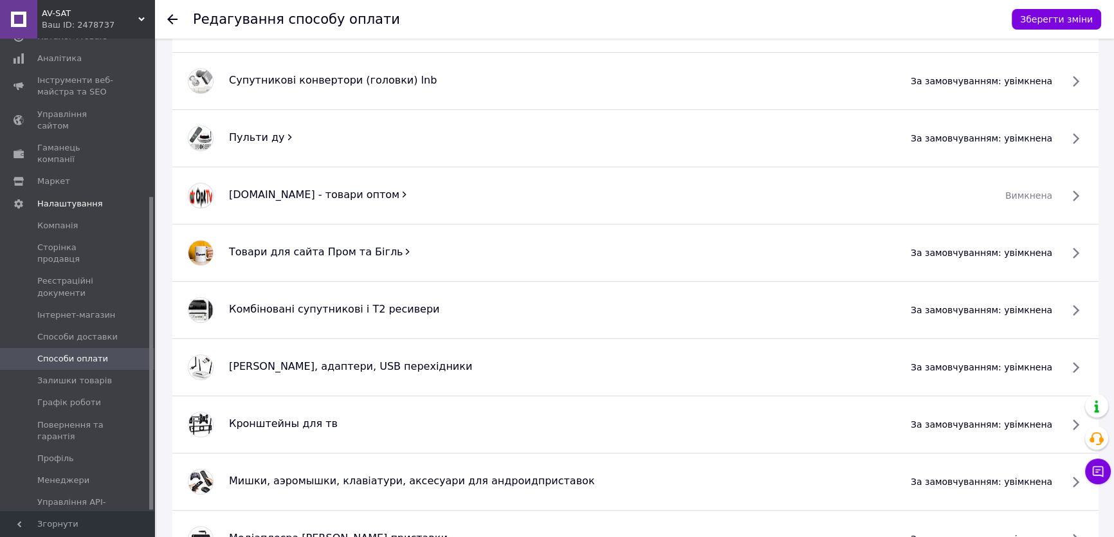
scroll to position [818, 0]
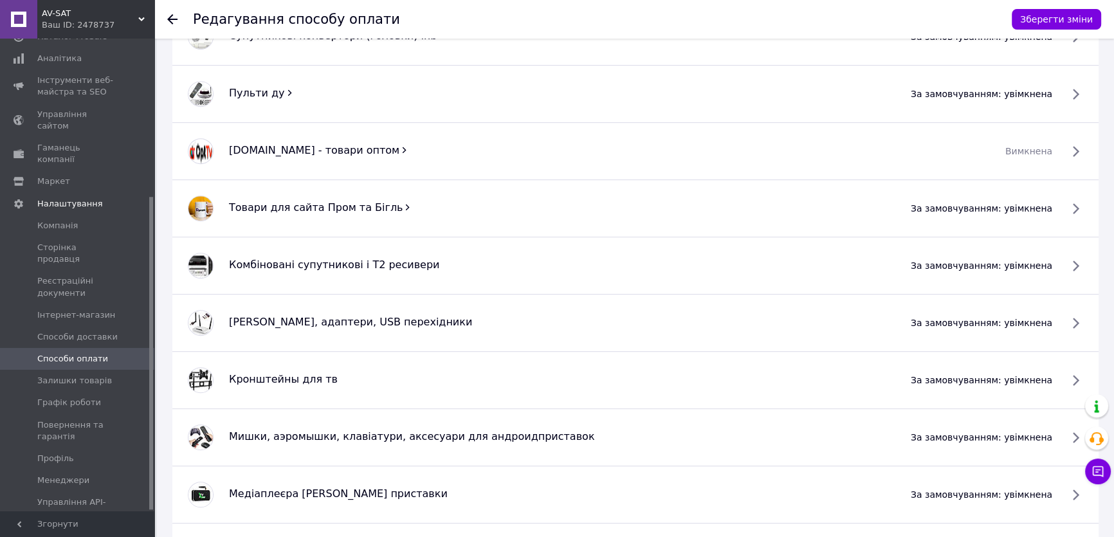
click at [988, 259] on span "за замовчуванням: увімкнена" at bounding box center [981, 265] width 141 height 13
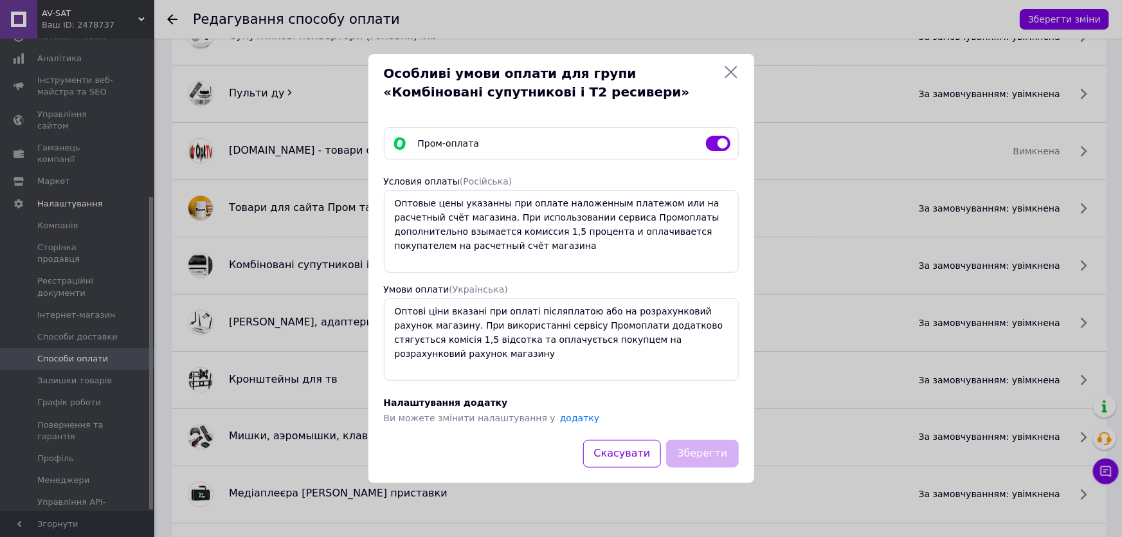
click at [718, 145] on input "checkbox" at bounding box center [718, 143] width 24 height 13
checkbox input "false"
click at [699, 456] on button "Зберегти" at bounding box center [702, 454] width 72 height 28
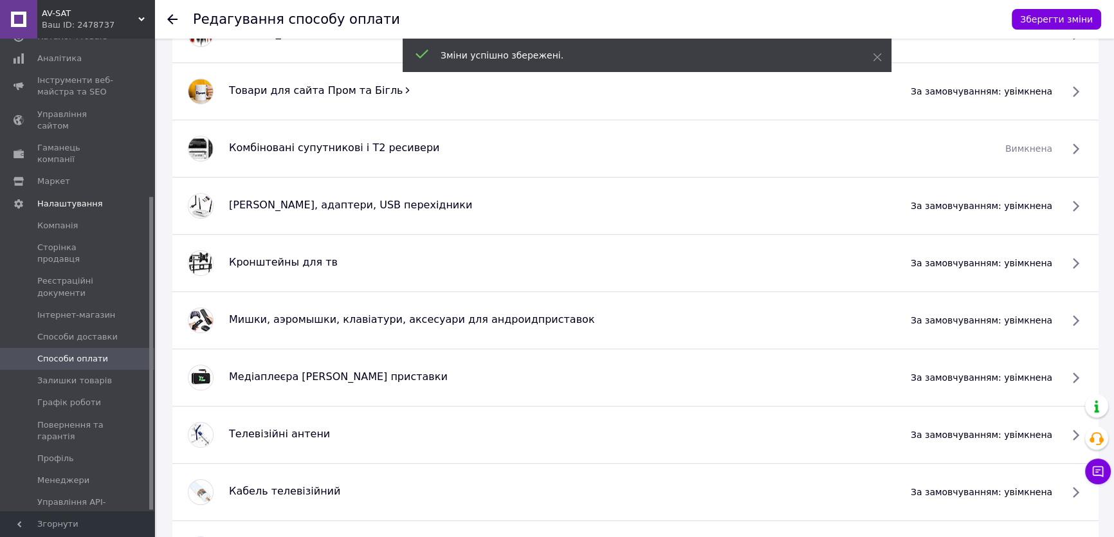
scroll to position [994, 0]
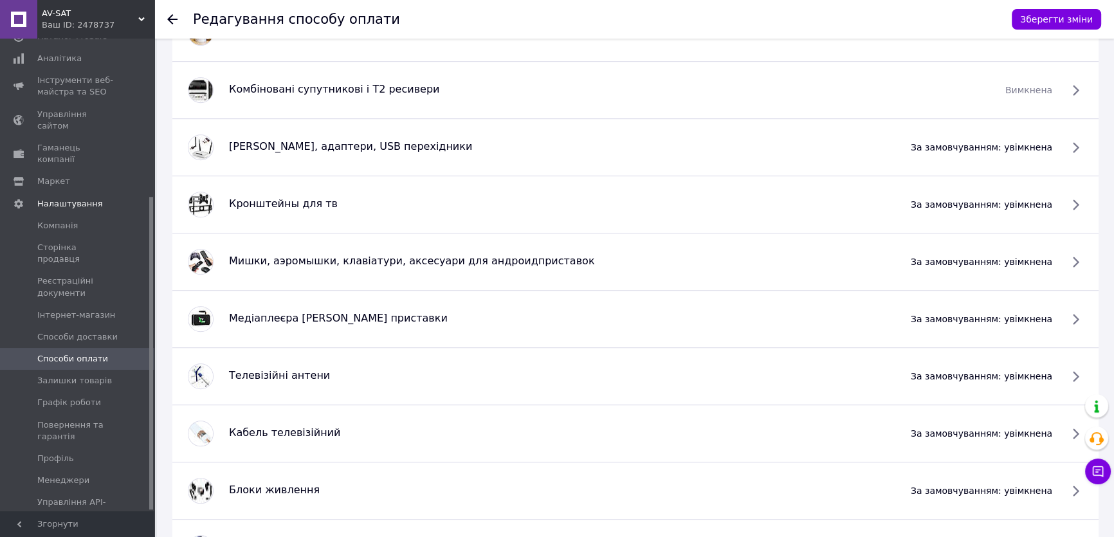
click at [996, 313] on span "за замовчуванням: увімкнена" at bounding box center [981, 319] width 141 height 13
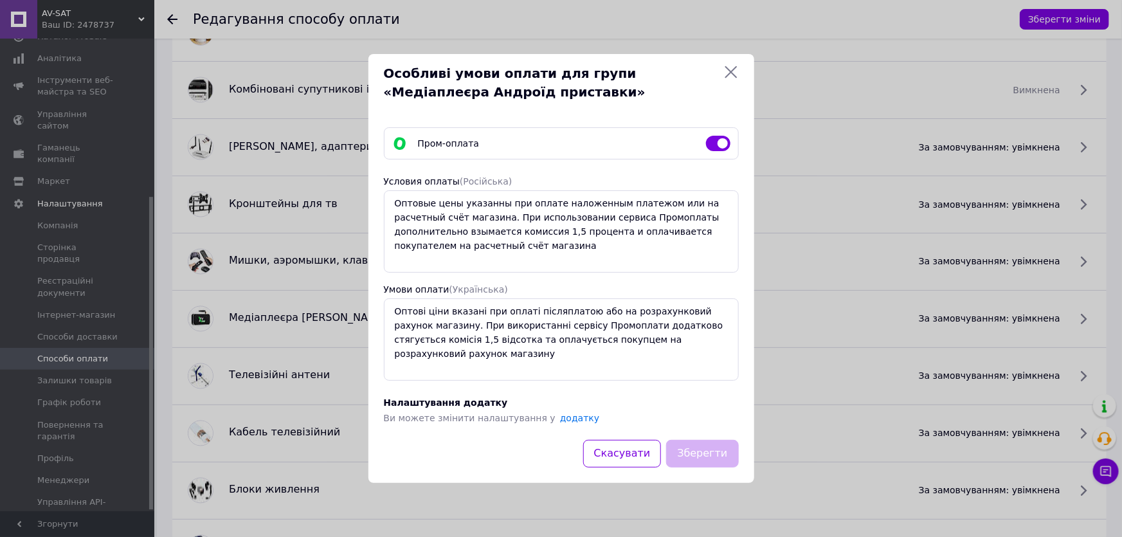
click at [723, 146] on input "checkbox" at bounding box center [718, 143] width 24 height 13
checkbox input "false"
click at [699, 456] on button "Зберегти" at bounding box center [702, 454] width 72 height 28
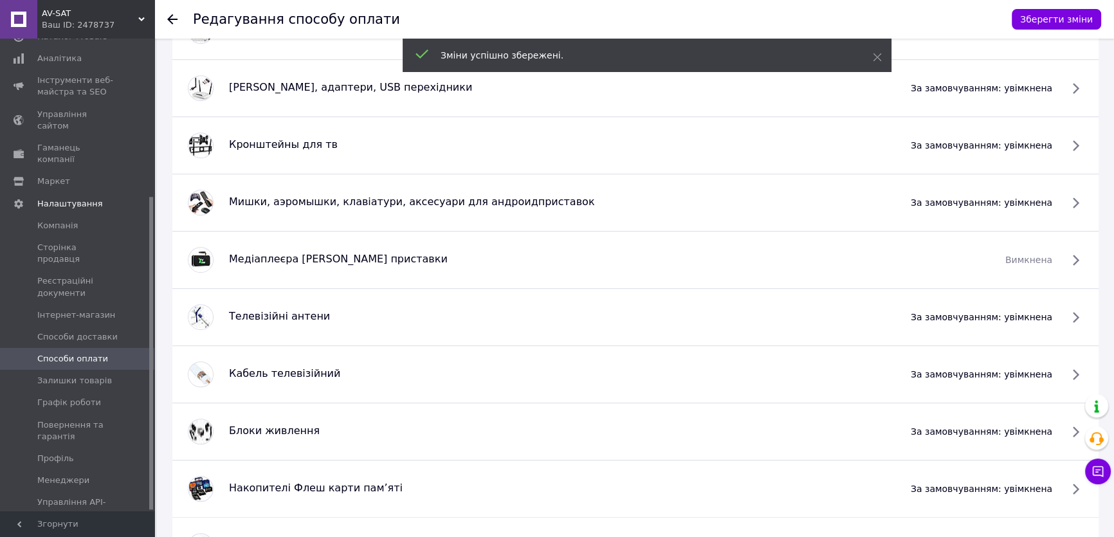
scroll to position [1080, 0]
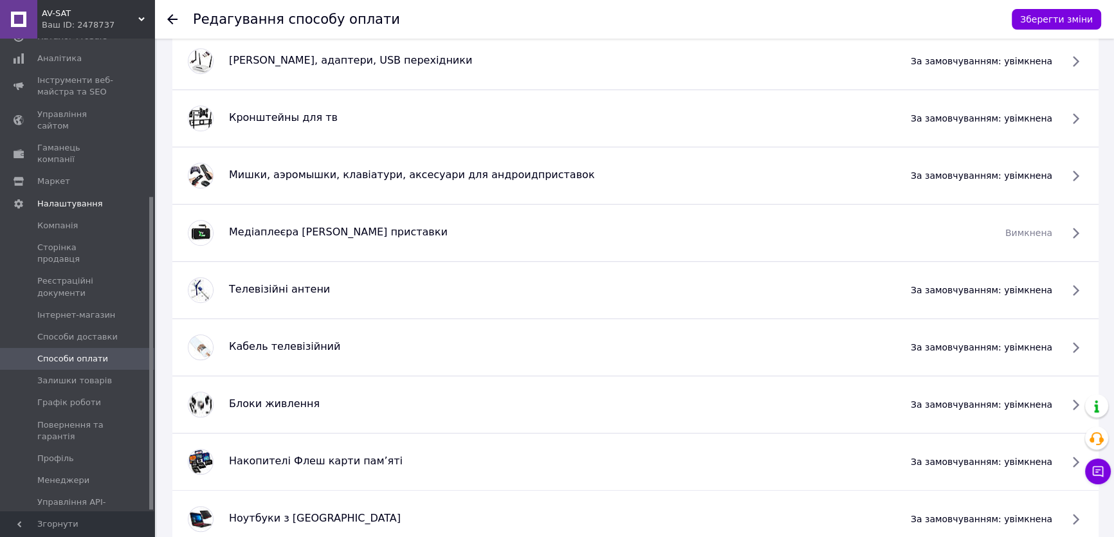
click at [999, 284] on span "за замовчуванням: увімкнена" at bounding box center [981, 290] width 141 height 13
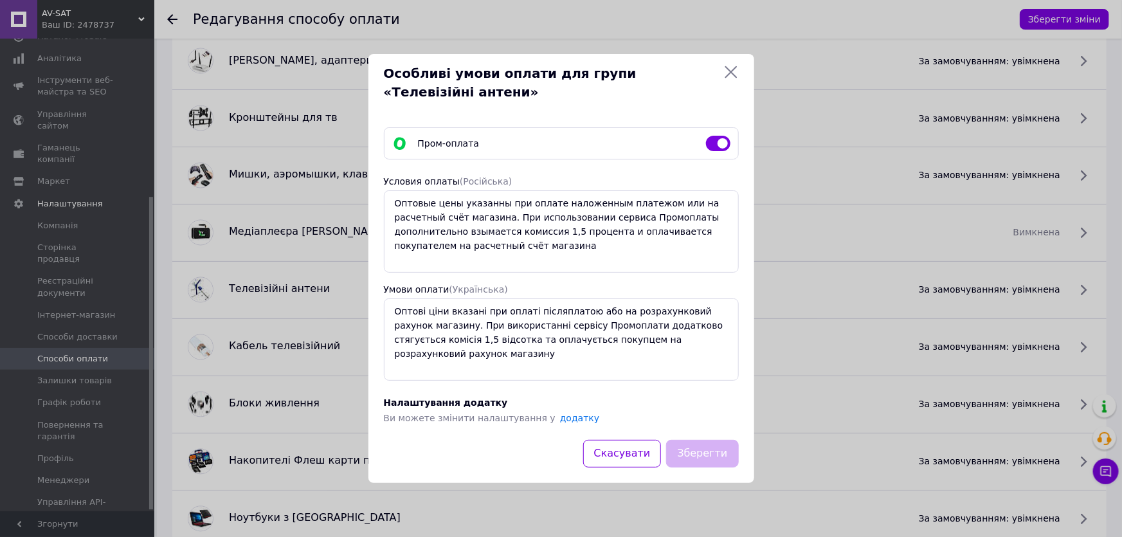
click at [720, 146] on input "checkbox" at bounding box center [718, 143] width 24 height 13
checkbox input "false"
click at [713, 453] on button "Зберегти" at bounding box center [702, 454] width 72 height 28
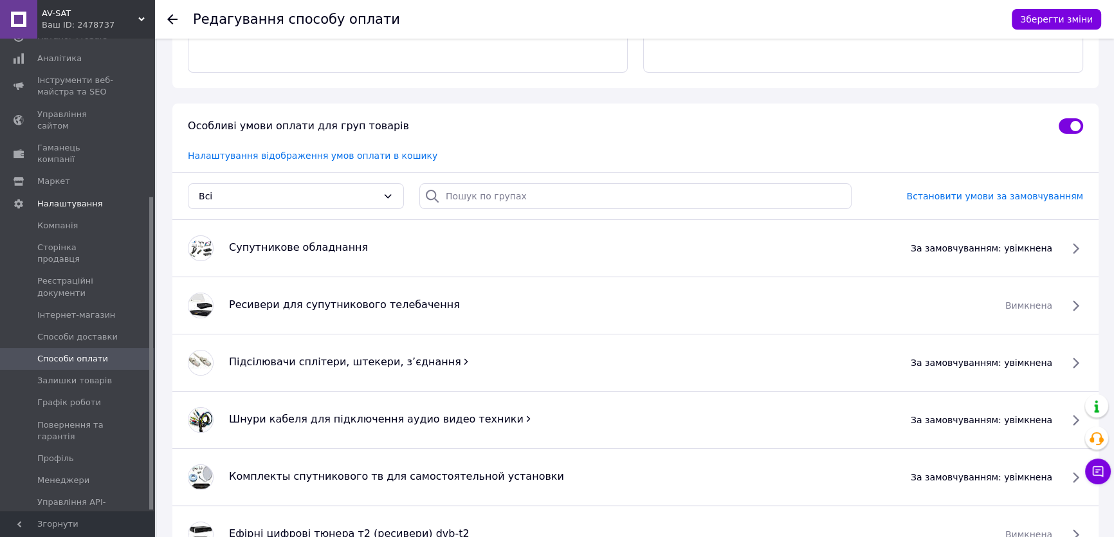
scroll to position [261, 0]
